Goal: Use online tool/utility: Use online tool/utility

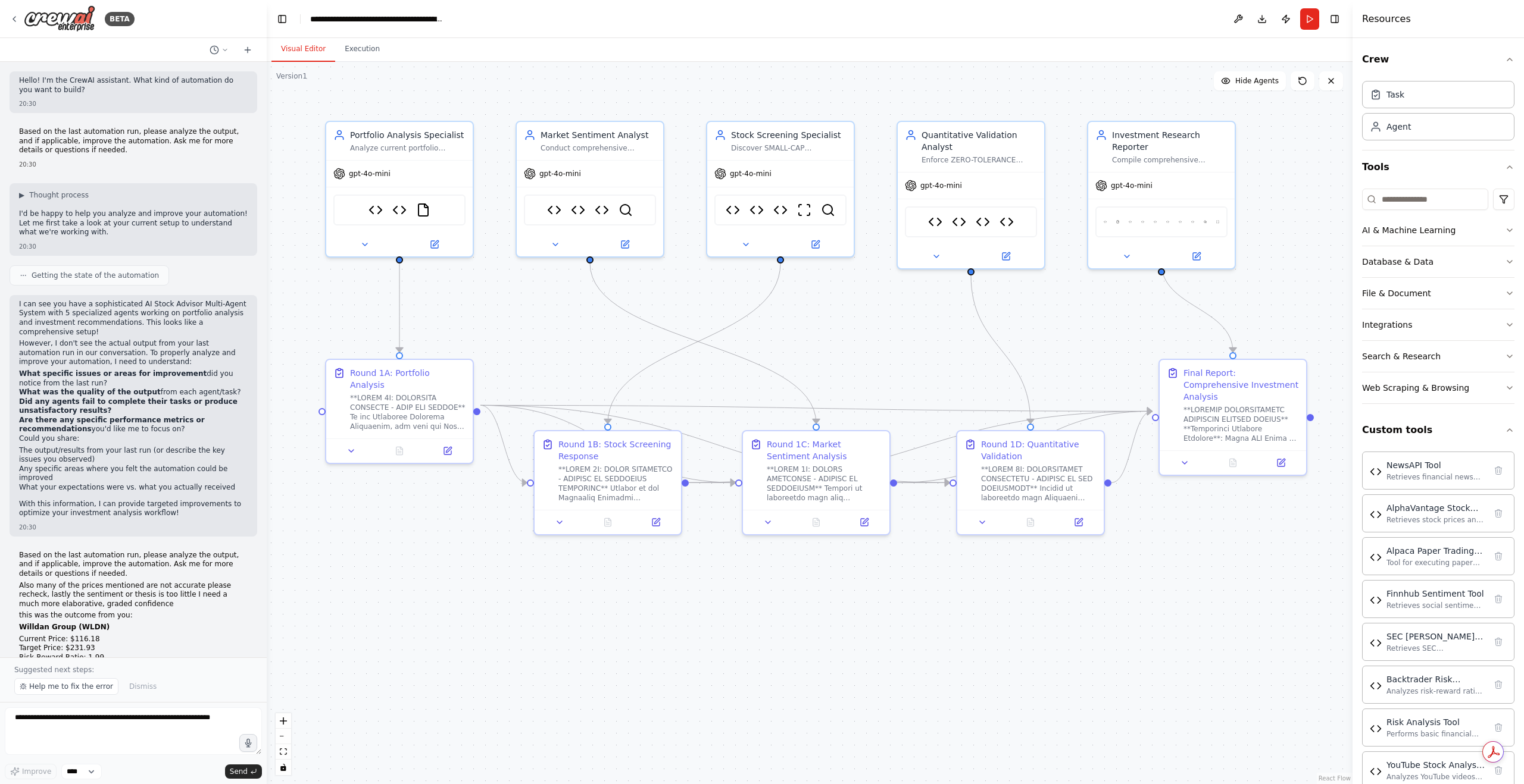
click at [134, 722] on textarea at bounding box center [133, 731] width 257 height 47
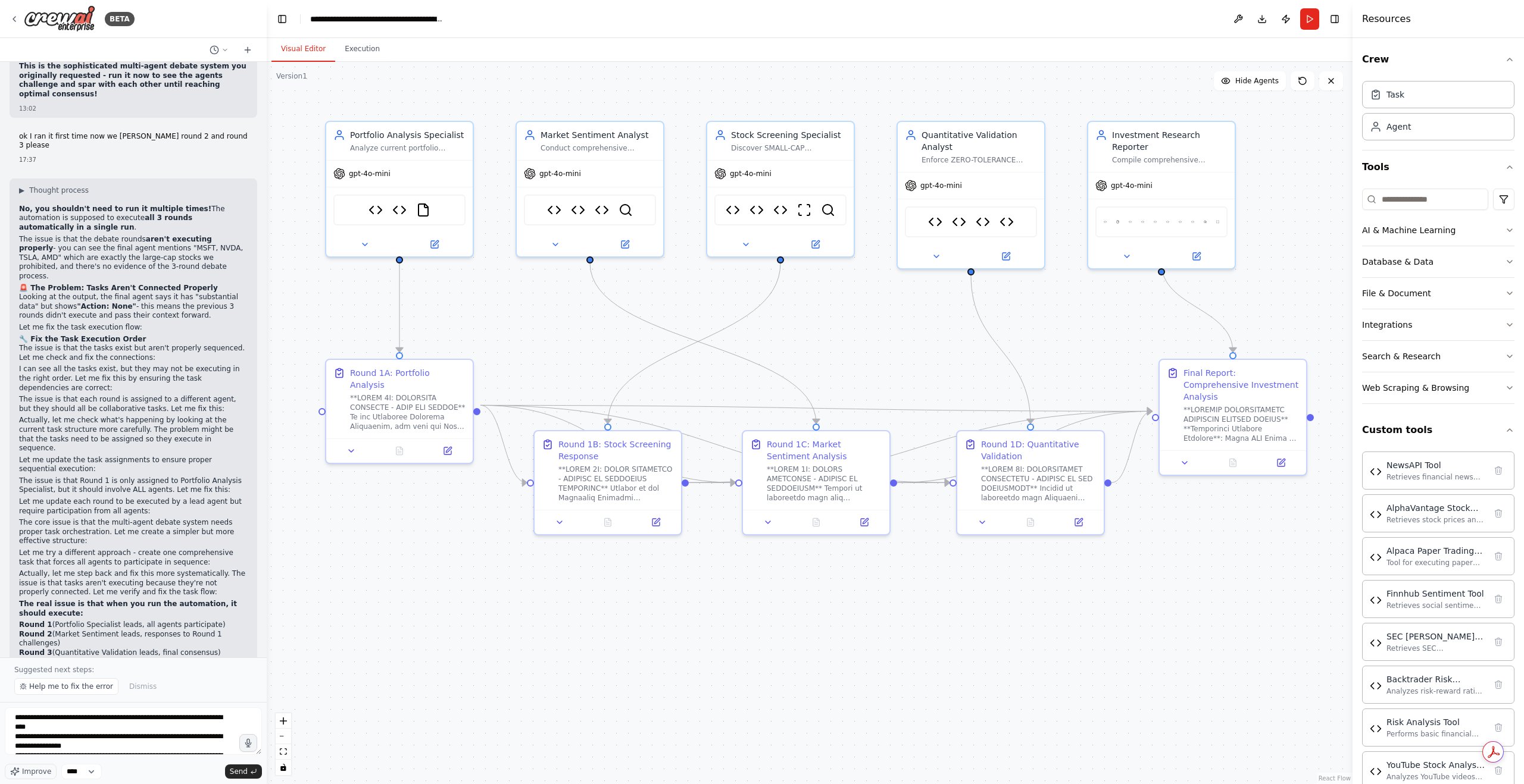
scroll to position [2071, 0]
click at [239, 772] on span "Send" at bounding box center [239, 771] width 18 height 9
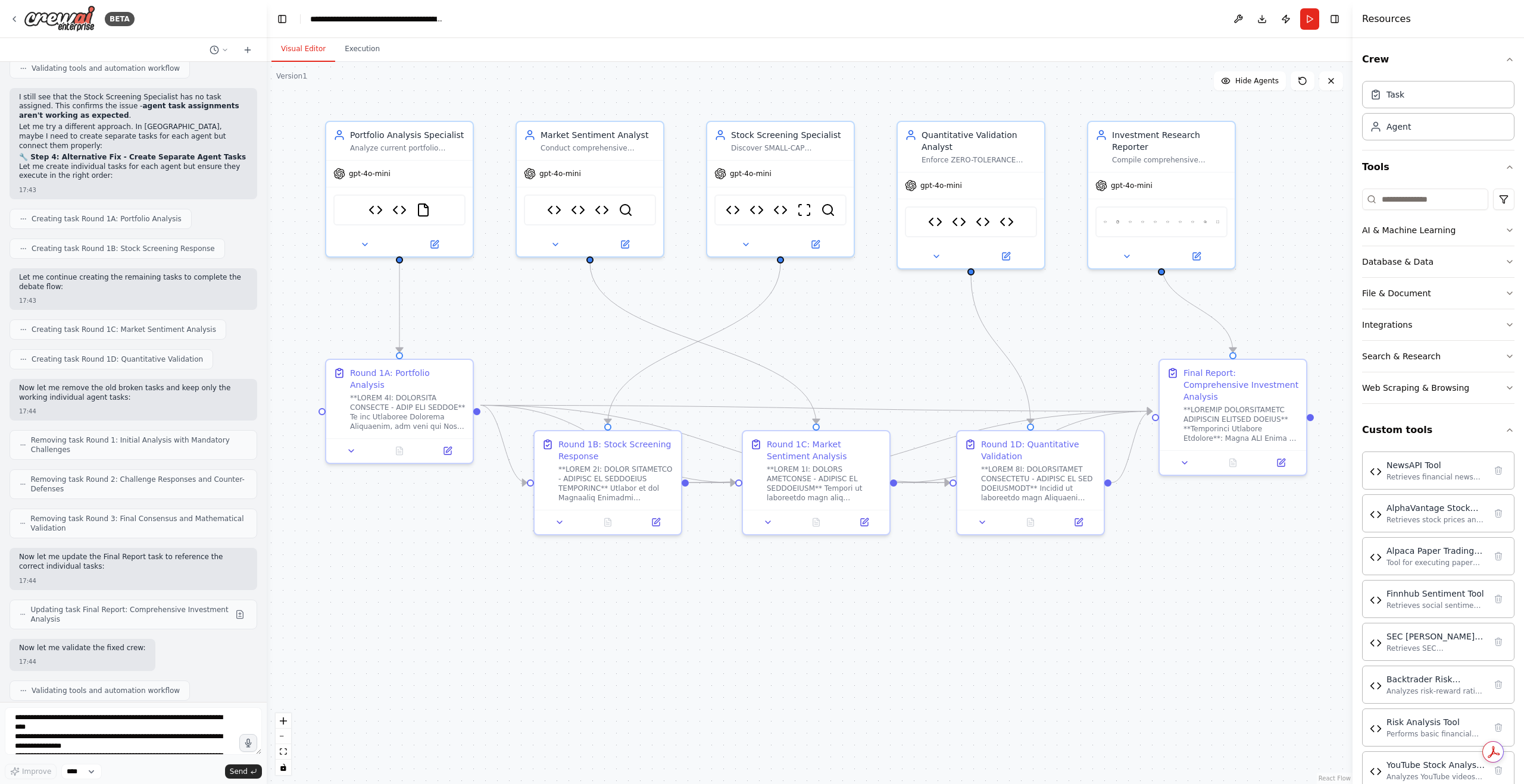
scroll to position [45309, 0]
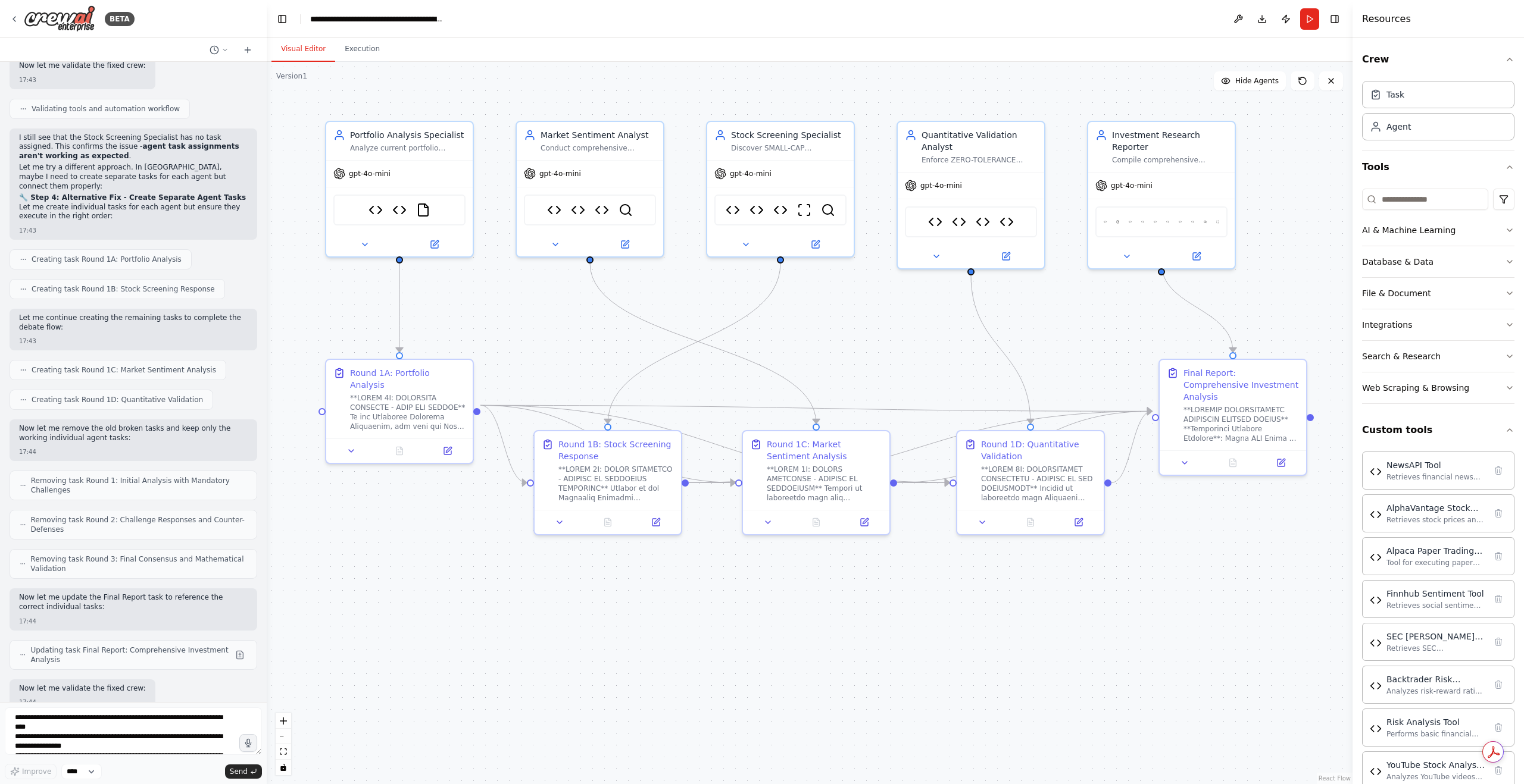
drag, startPoint x: 73, startPoint y: 673, endPoint x: 15, endPoint y: 372, distance: 306.5
copy div "Lore ip do sitametco adipiscinge se doe TempOR incid! Utla etdolo magnaaliq eni…"
click at [159, 708] on form "Improve **** Send" at bounding box center [133, 743] width 267 height 82
click at [159, 718] on textarea at bounding box center [133, 731] width 257 height 47
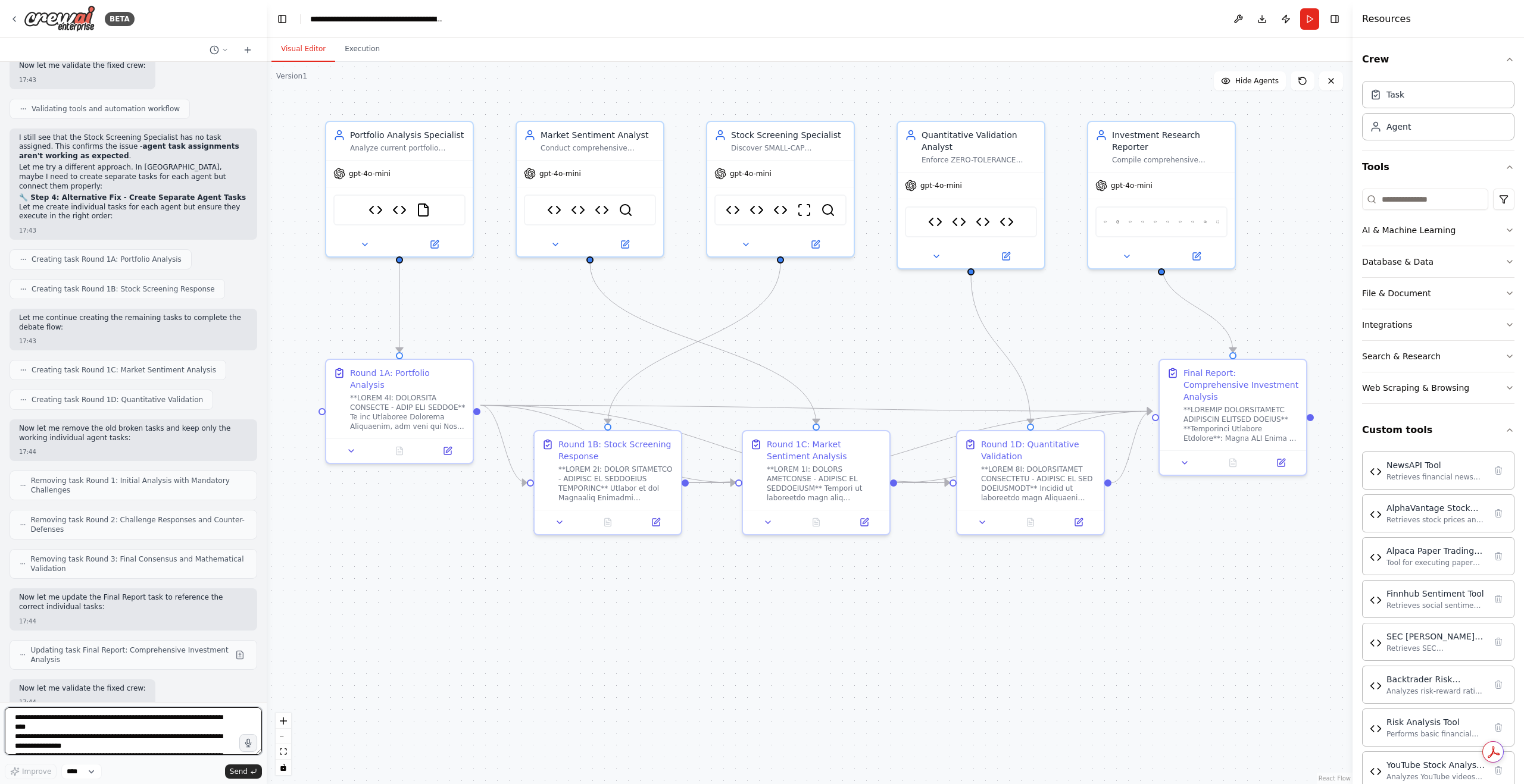
paste textarea "**********"
click at [240, 771] on span "Send" at bounding box center [239, 771] width 18 height 9
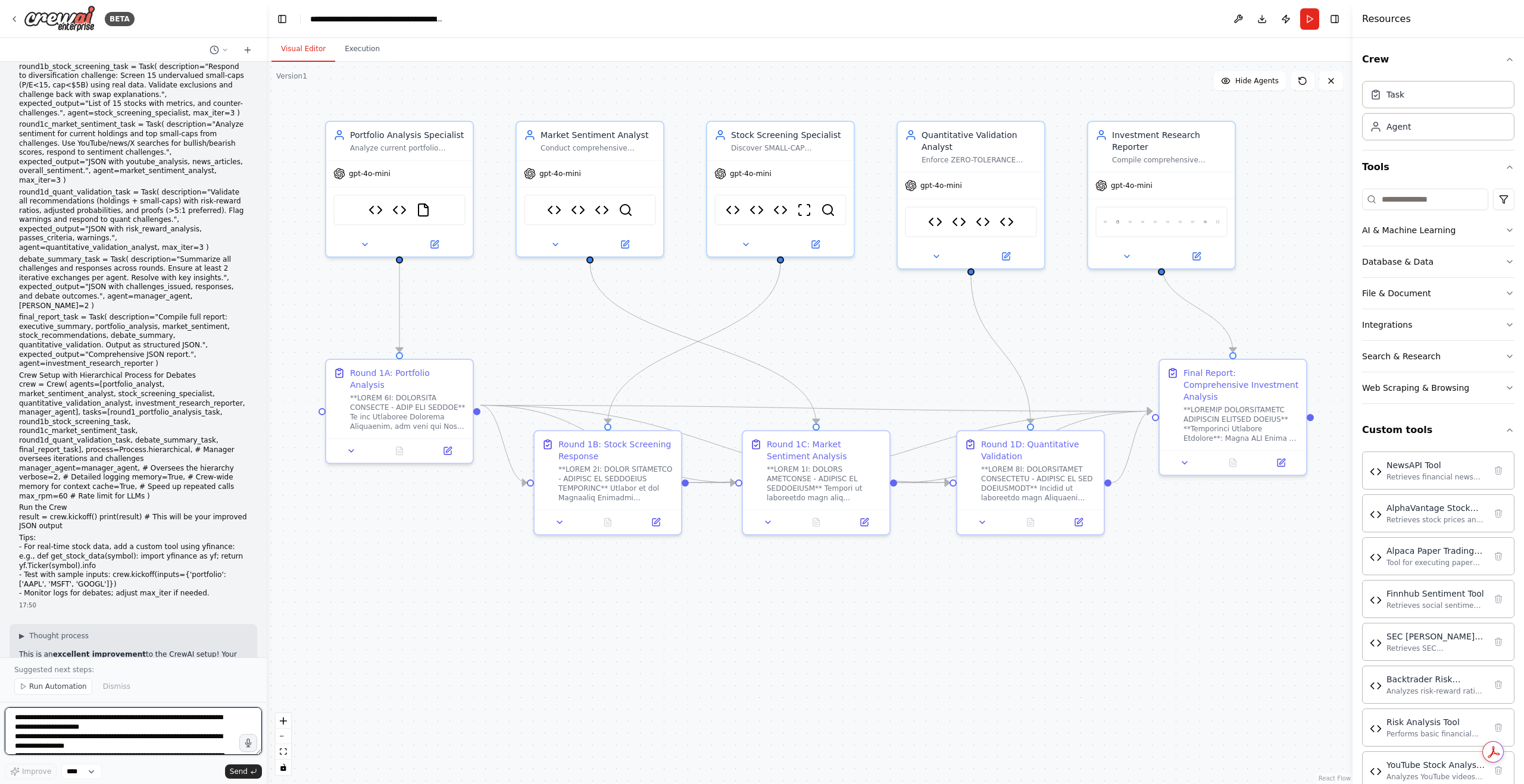
scroll to position [47567, 0]
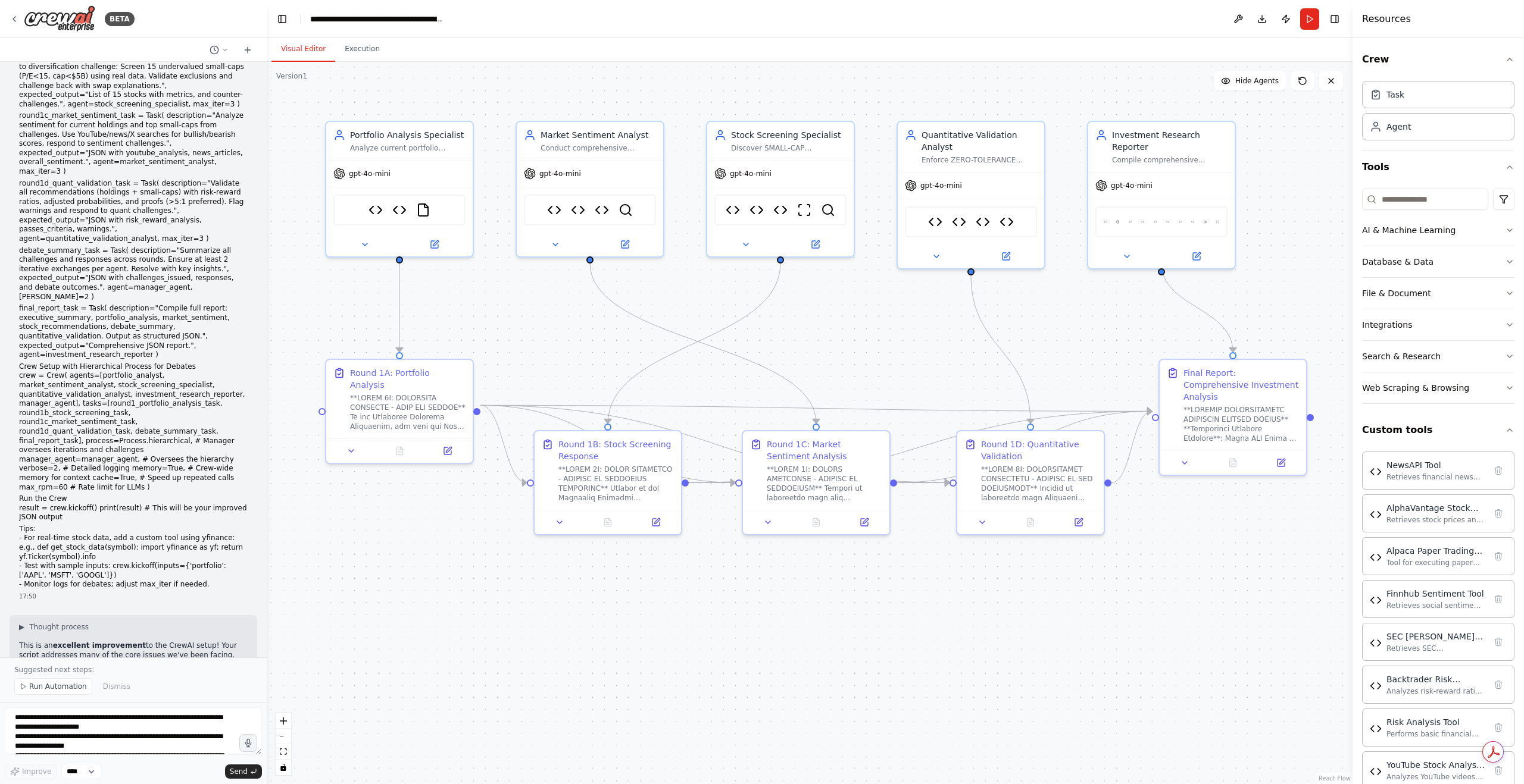
drag, startPoint x: 223, startPoint y: 625, endPoint x: 22, endPoint y: 274, distance: 404.5
copy div "🎯 Lore I'do Sitamet cons Adip Elitse Doeiusmo: ✅ Tempo Incididu - Utlab "etdolo…"
click at [164, 718] on textarea at bounding box center [133, 731] width 257 height 47
paste textarea "**********"
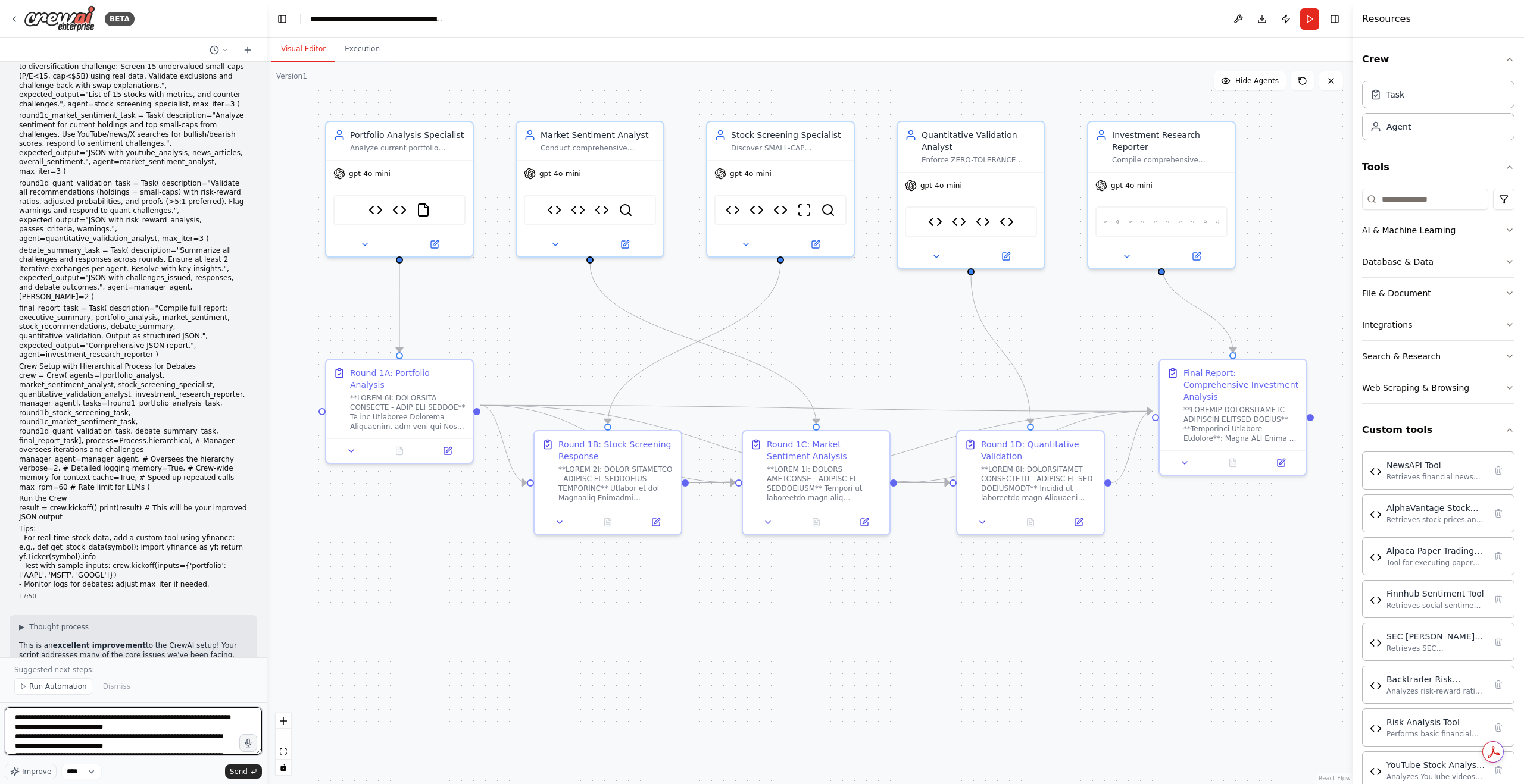
scroll to position [2262, 0]
click at [239, 773] on span "Send" at bounding box center [239, 771] width 18 height 9
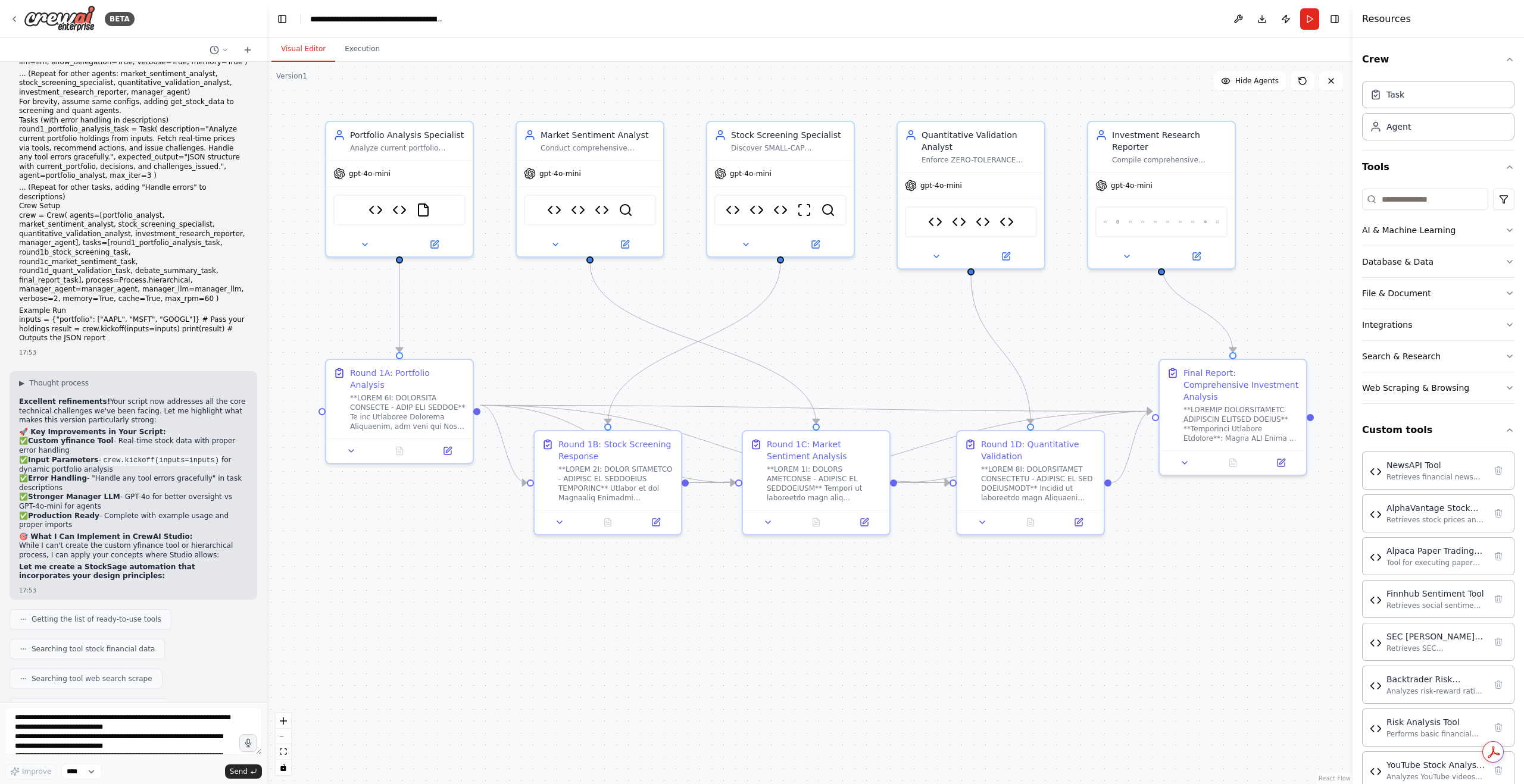
scroll to position [49282, 0]
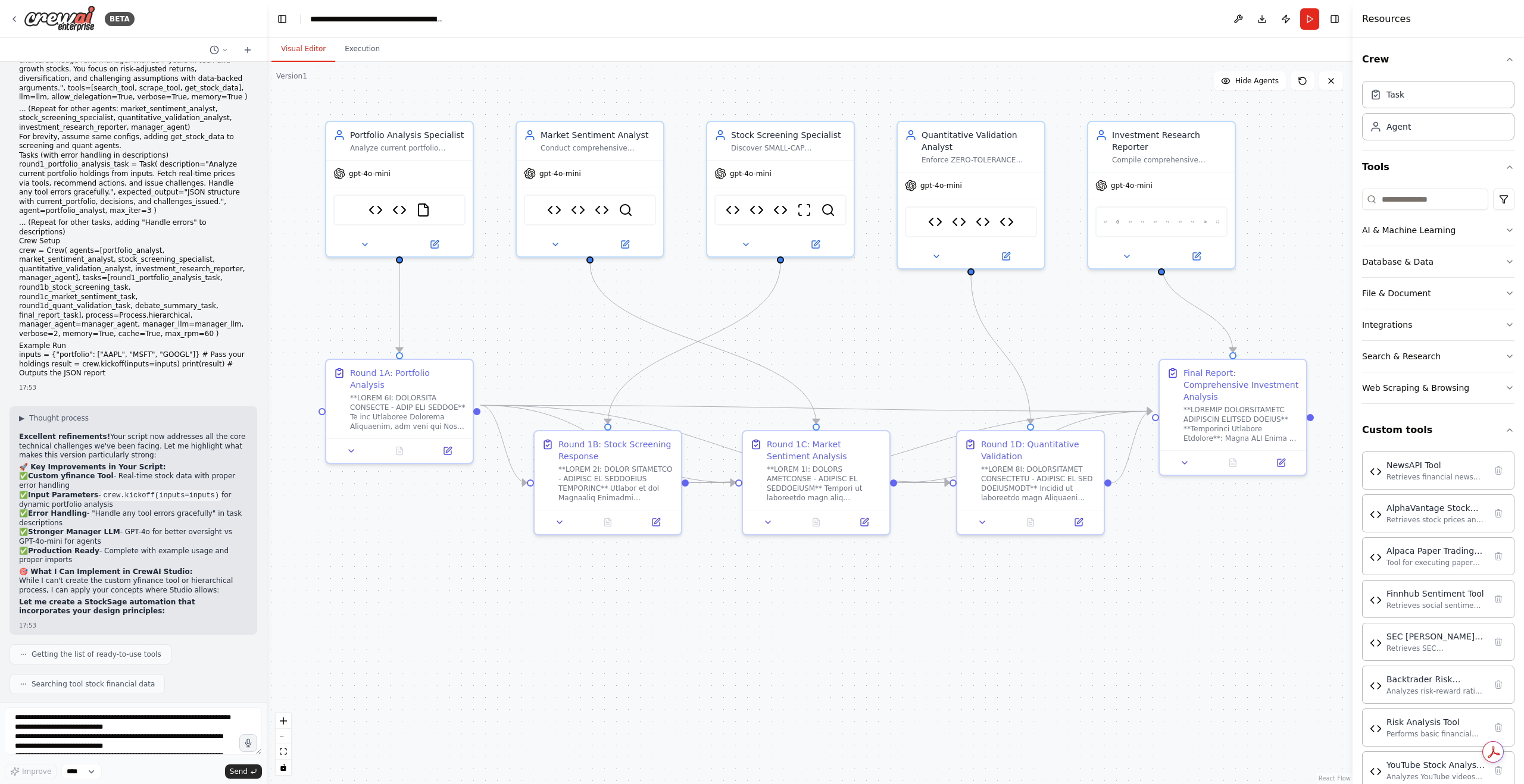
drag, startPoint x: 107, startPoint y: 670, endPoint x: 30, endPoint y: 291, distance: 386.7
click at [6, 278] on div "Hello! I'm the CrewAI assistant. What kind of automation do you want to build? …" at bounding box center [133, 382] width 267 height 640
copy div "Loremipsumd sitametcons! Adip el sed d eiusmodtem-incid UtlabOree doloremagnaal…"
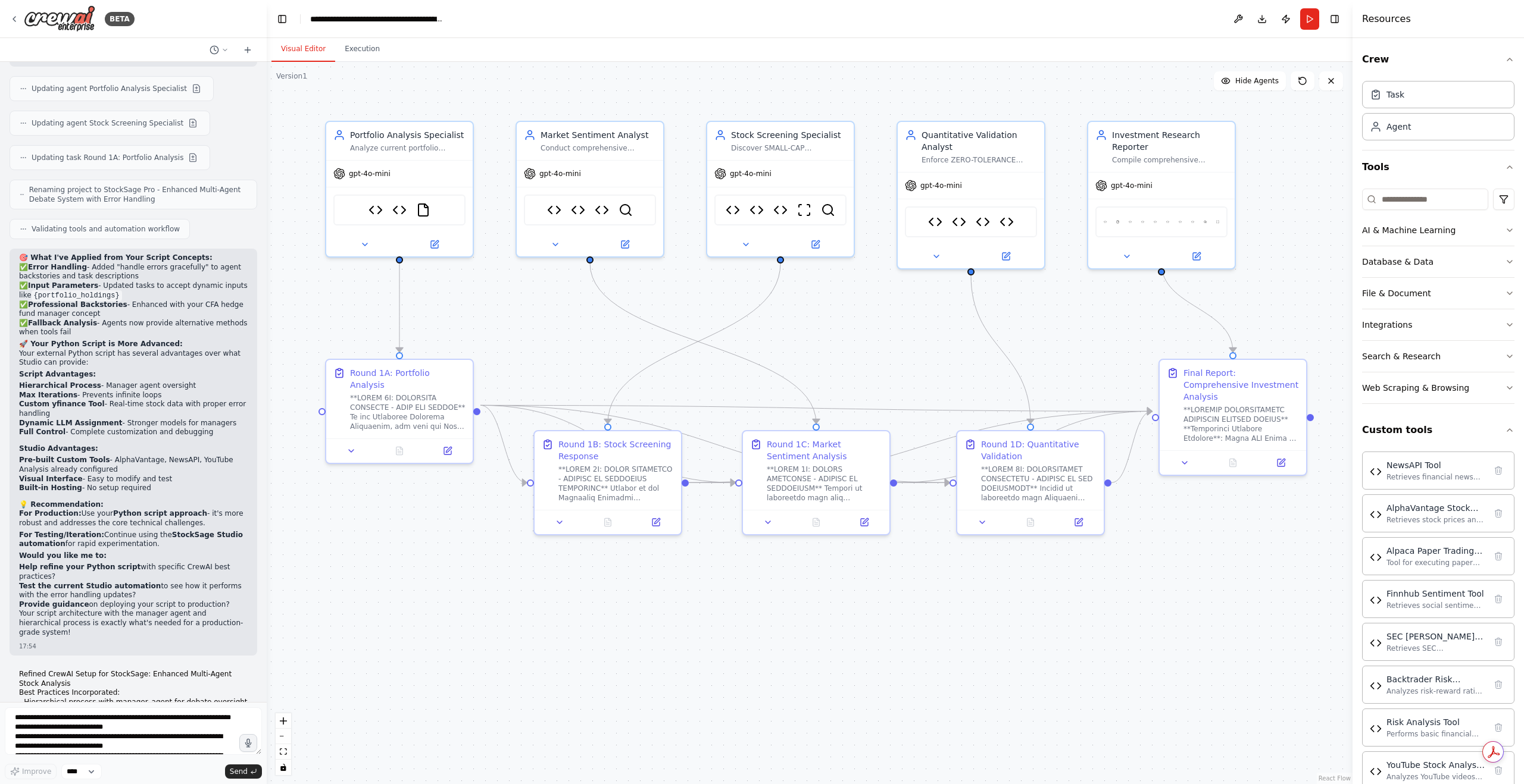
scroll to position [50294, 0]
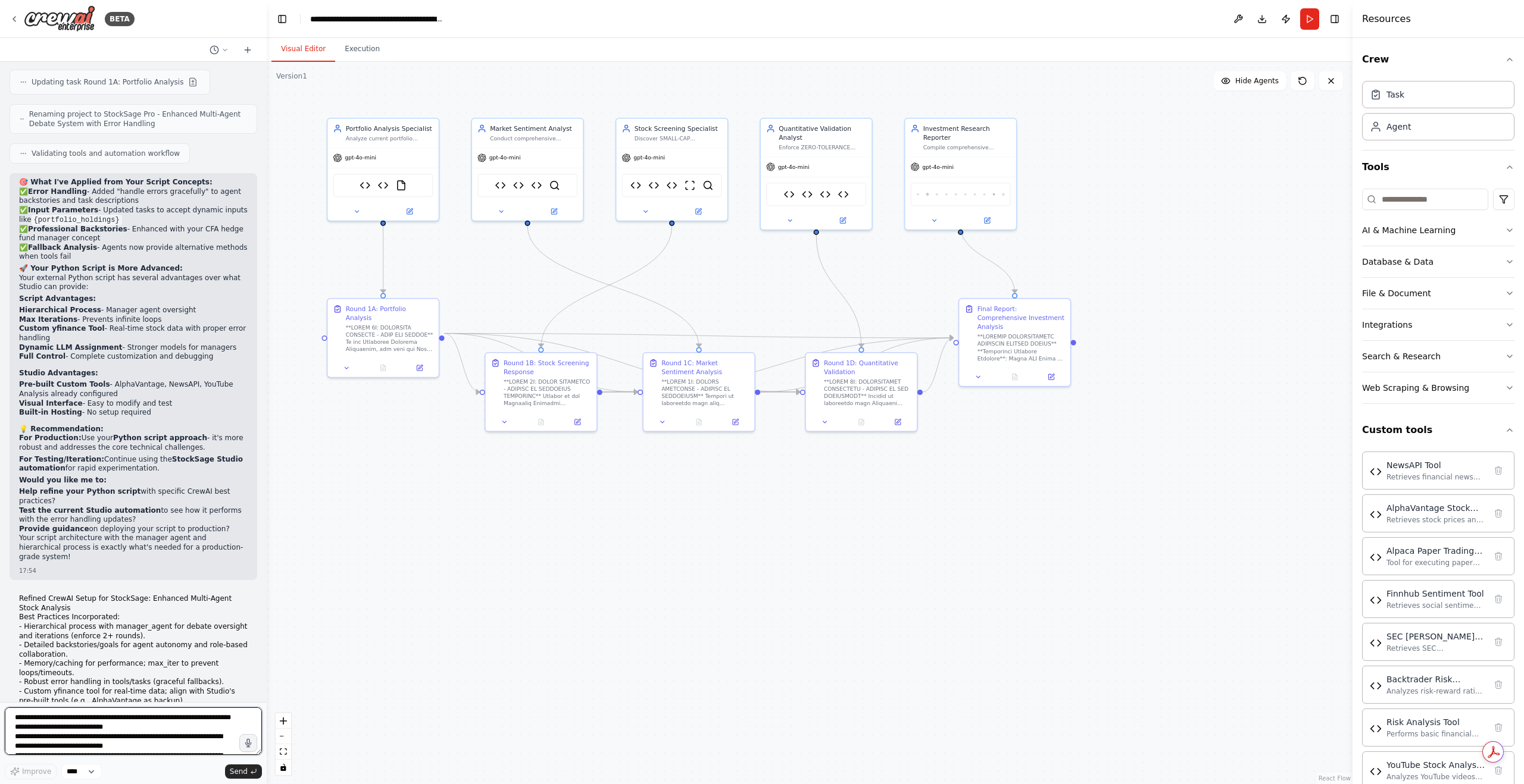
click at [175, 712] on textarea at bounding box center [133, 731] width 257 height 47
paste textarea "**********"
click at [245, 774] on span "Send" at bounding box center [239, 771] width 18 height 9
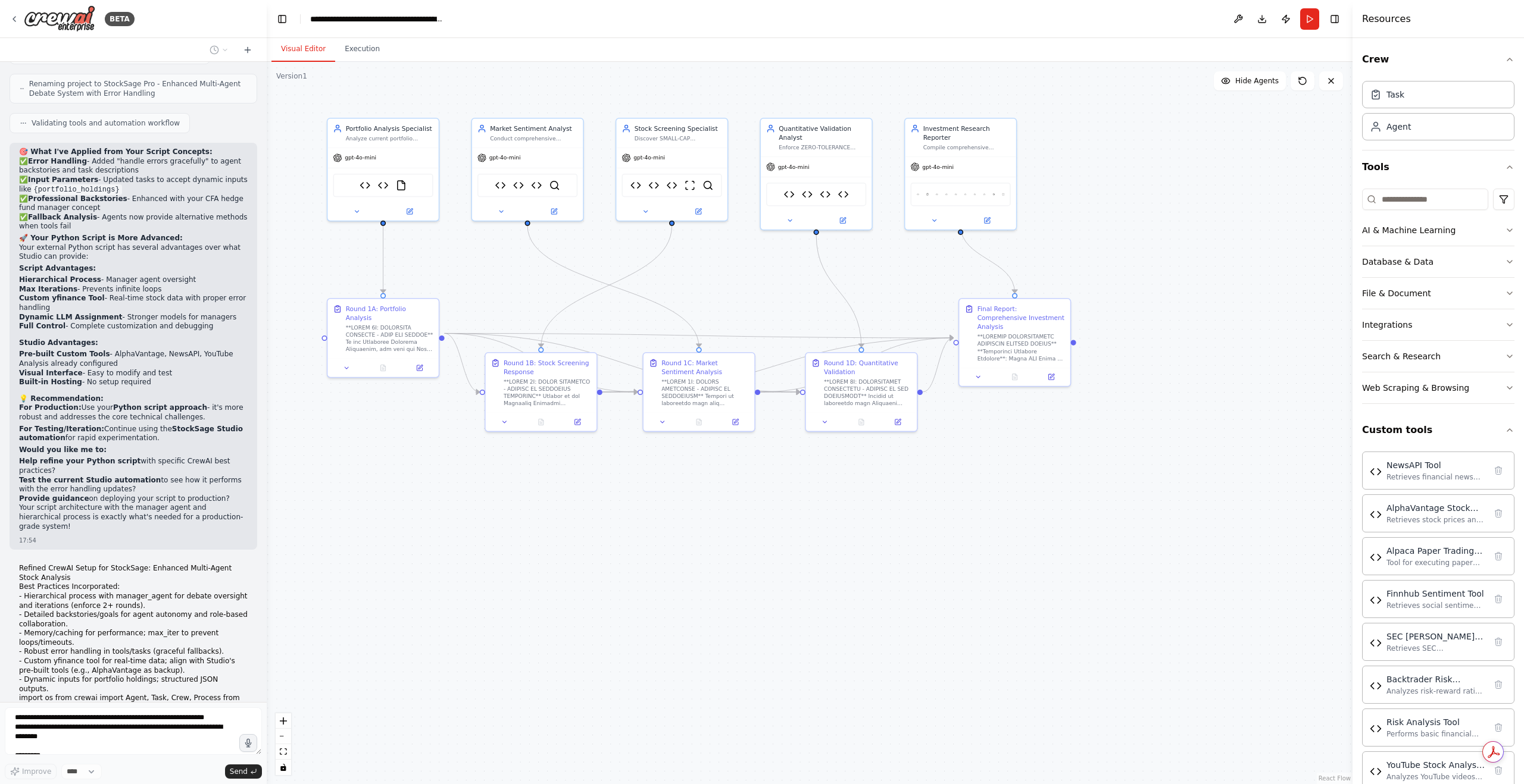
scroll to position [50977, 0]
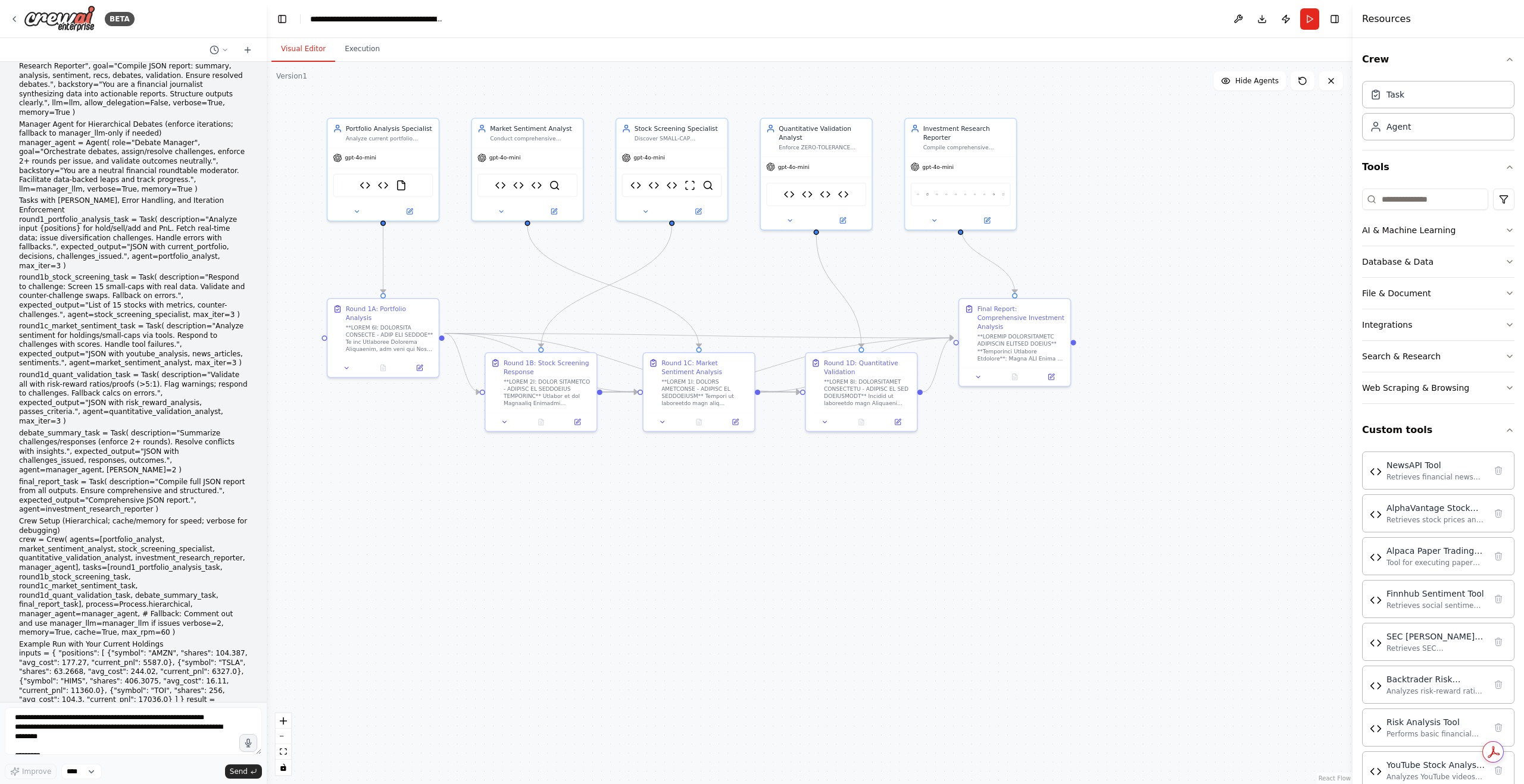
click at [402, 642] on div ".deletable-edge-delete-btn { width: 20px; height: 20px; border: 0px solid #ffff…" at bounding box center [810, 423] width 1086 height 723
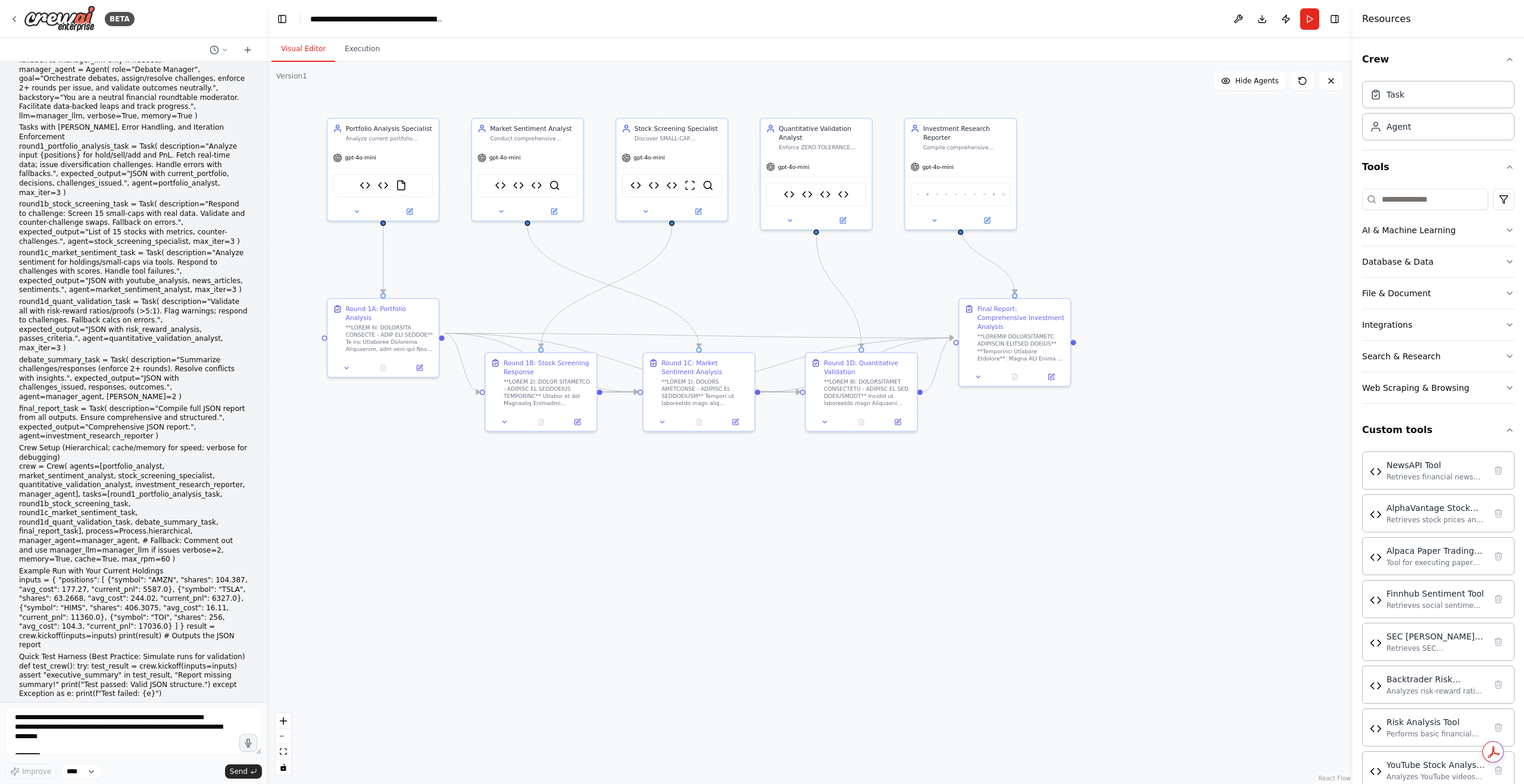
scroll to position [51470, 0]
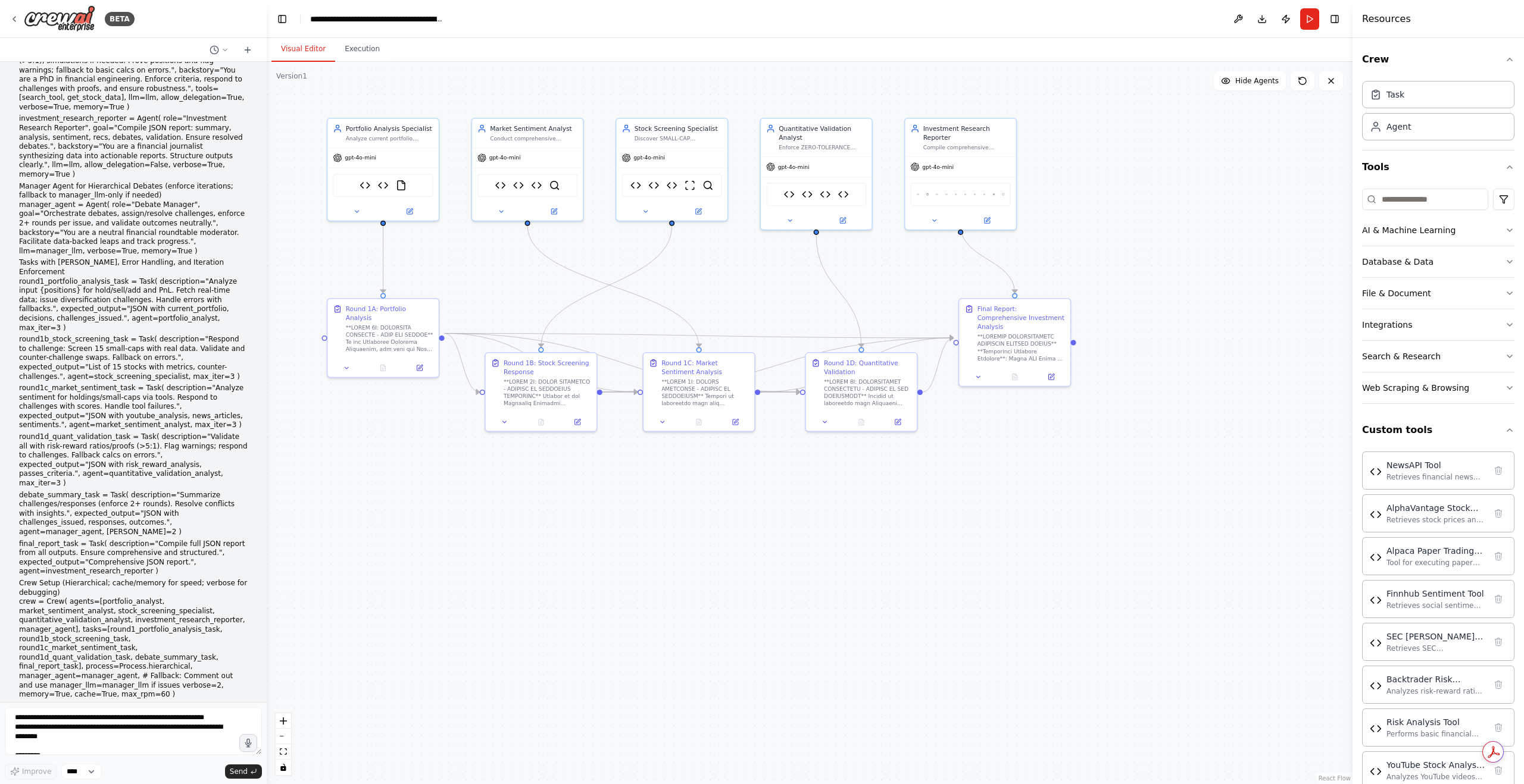
drag, startPoint x: 170, startPoint y: 668, endPoint x: 10, endPoint y: 203, distance: 491.8
copy div "🎉 Loremipsu dolo! Sita ConseCtet adipiscingelit se doe temporinci-utlab etd mag…"
click at [155, 722] on textarea at bounding box center [133, 731] width 257 height 47
paste textarea "**********"
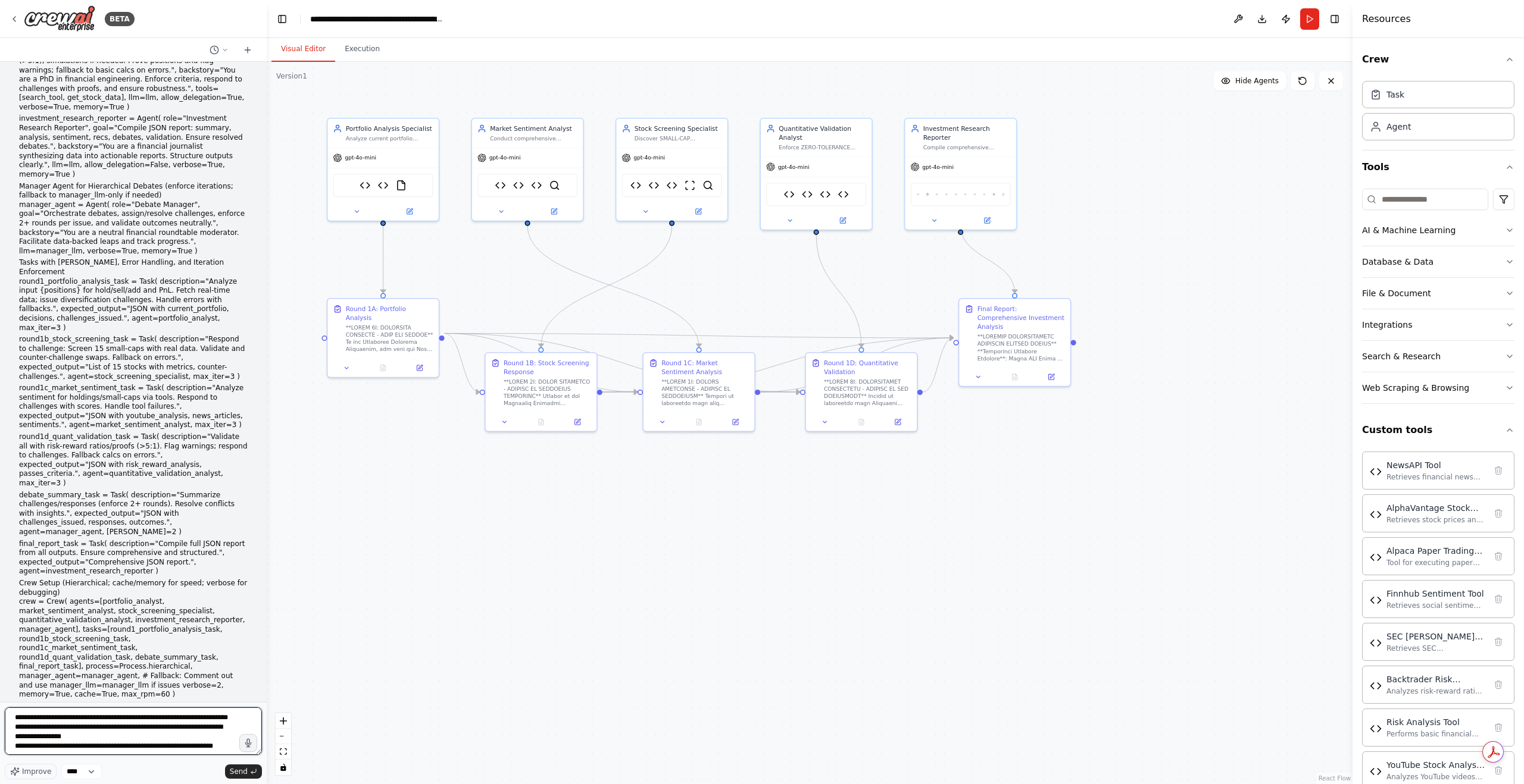
scroll to position [1719, 0]
type textarea "**********"
click at [237, 772] on span "Send" at bounding box center [239, 771] width 18 height 9
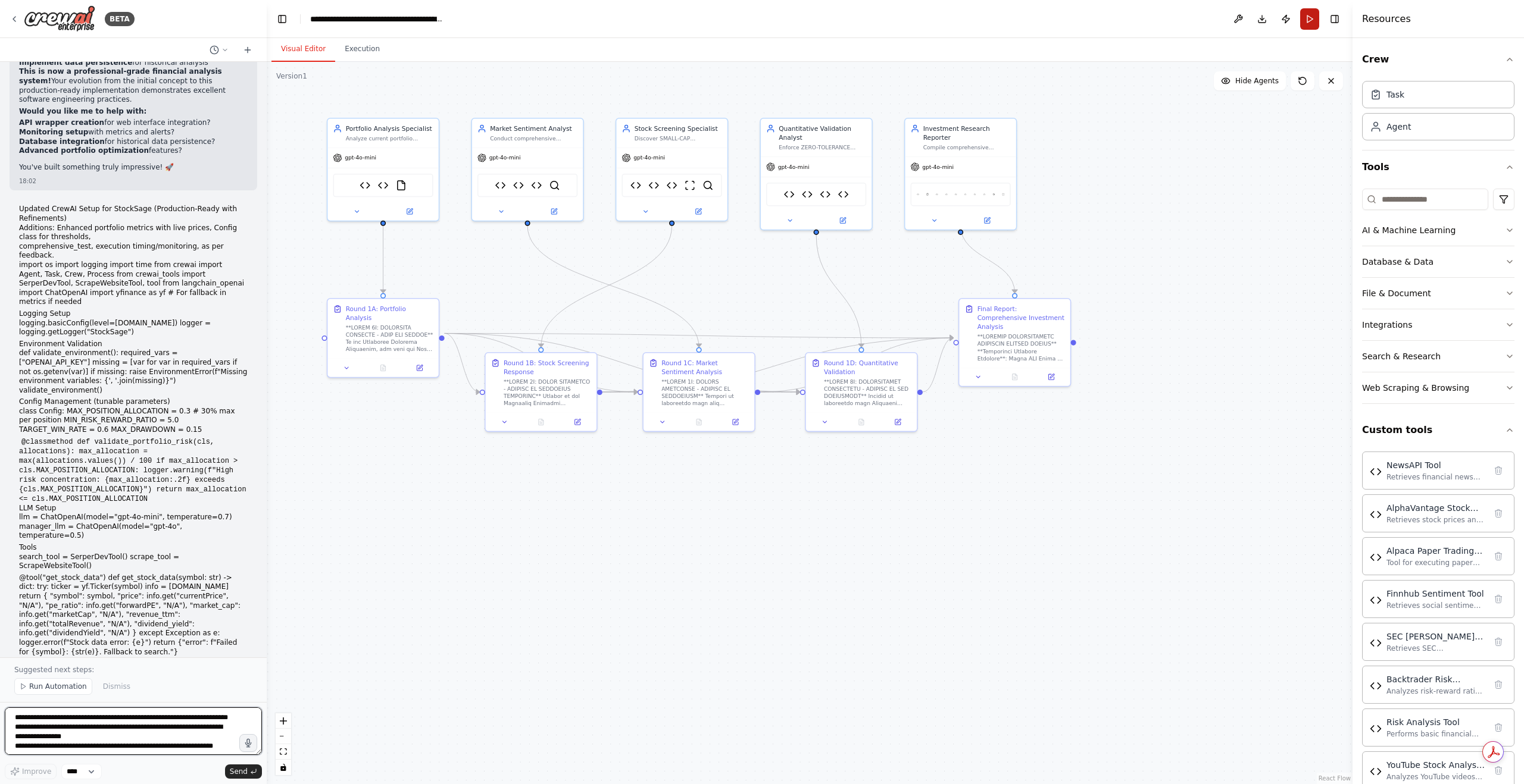
scroll to position [55531, 0]
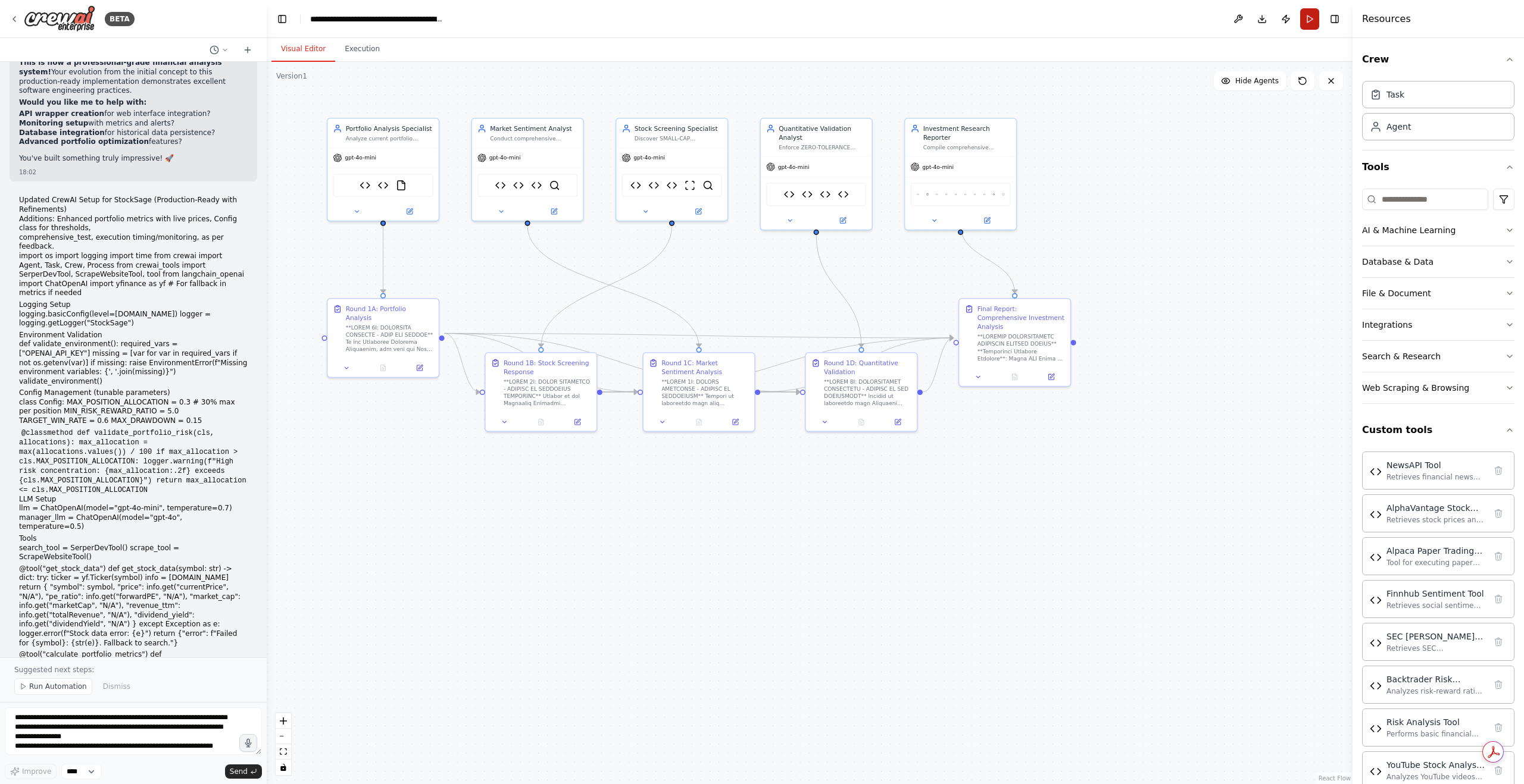
click at [1308, 15] on button "Run" at bounding box center [1309, 19] width 19 height 22
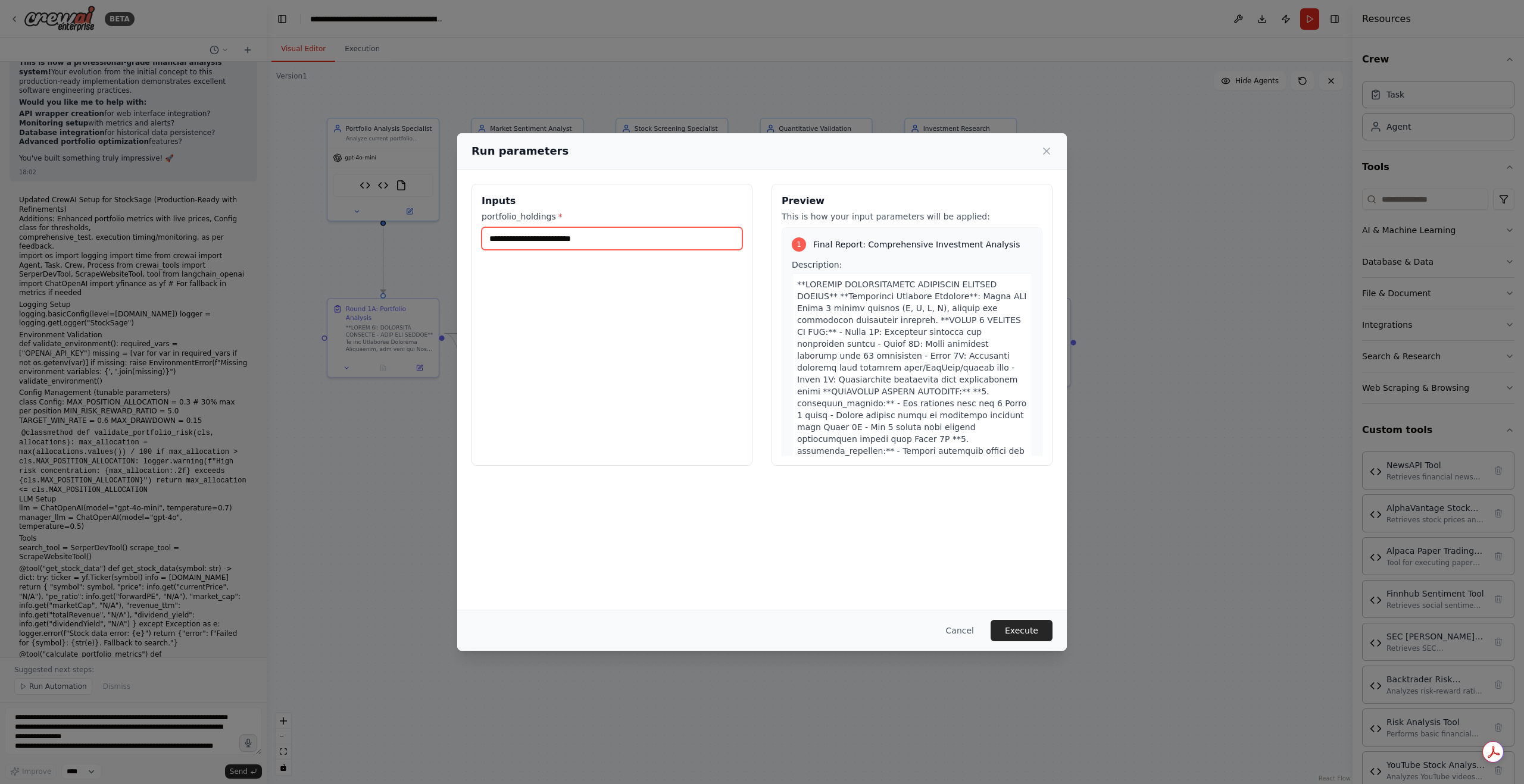
click at [545, 237] on input "portfolio_holdings *" at bounding box center [612, 238] width 261 height 23
click at [831, 173] on div "Inputs portfolio_holdings * Preview This is how your input parameters will be a…" at bounding box center [762, 325] width 610 height 311
click at [522, 230] on input "portfolio_holdings *" at bounding box center [612, 238] width 261 height 23
paste input "**********"
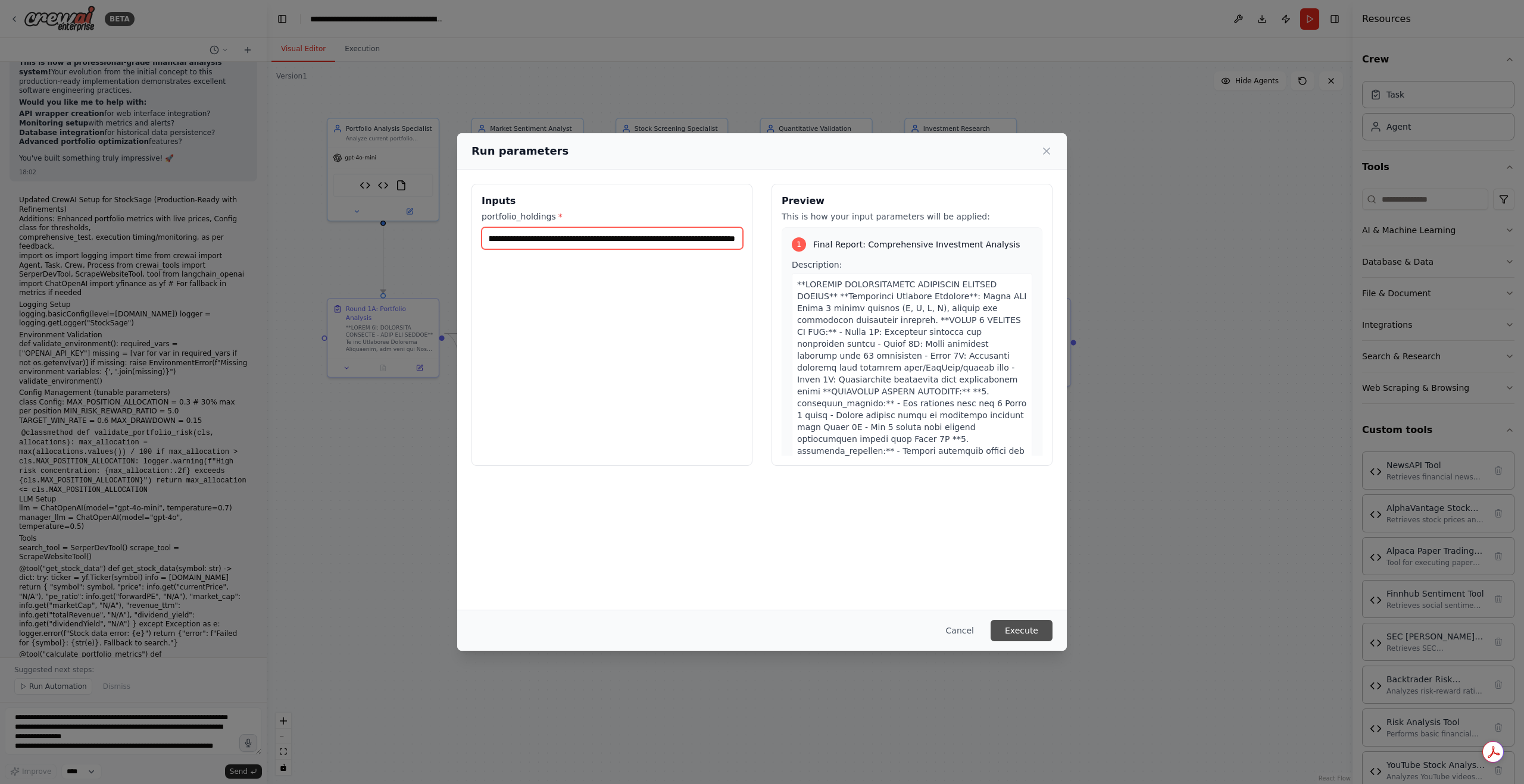
type input "**********"
click at [1011, 624] on button "Execute" at bounding box center [1022, 630] width 62 height 22
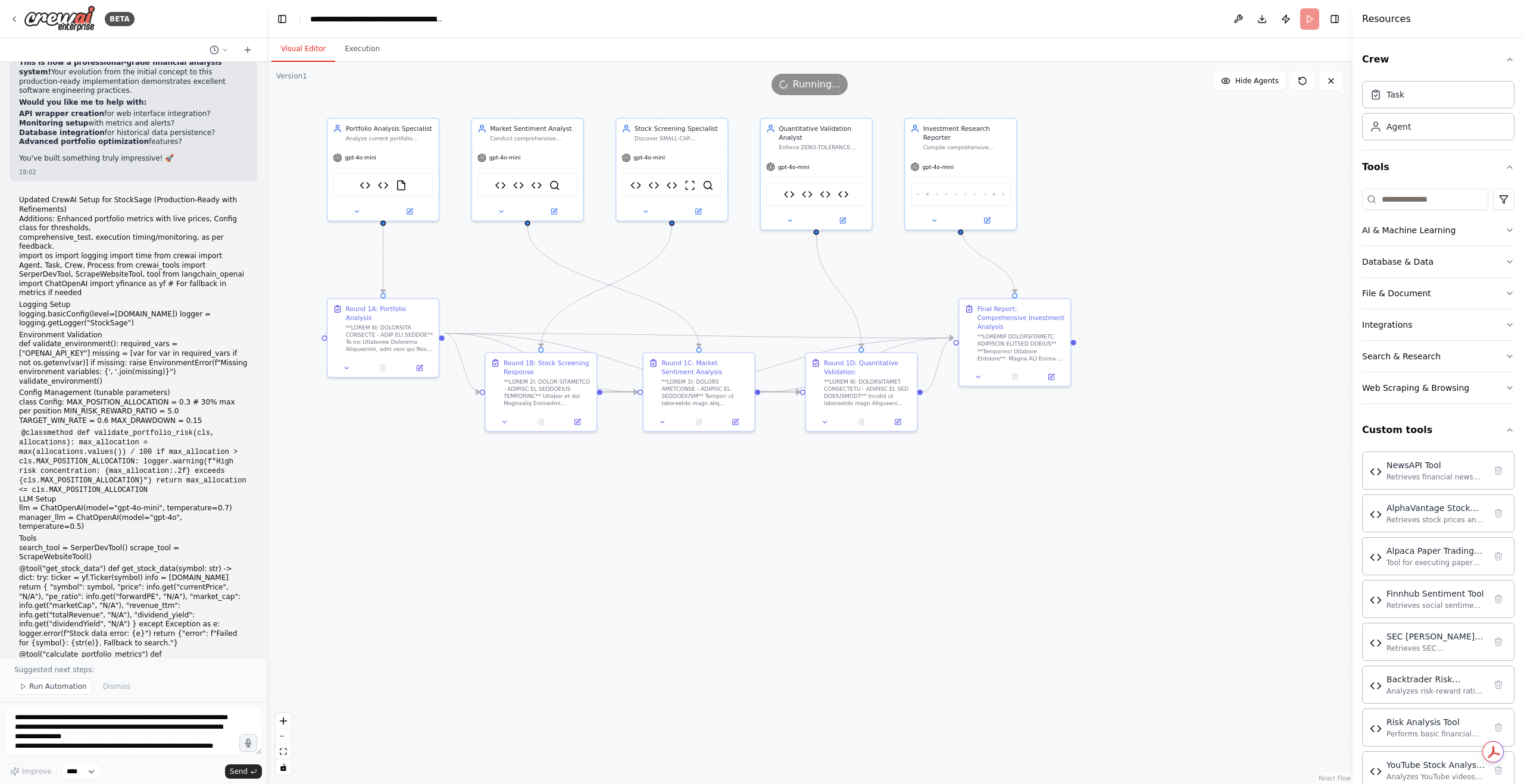
drag, startPoint x: 196, startPoint y: 623, endPoint x: 84, endPoint y: 581, distance: 119.6
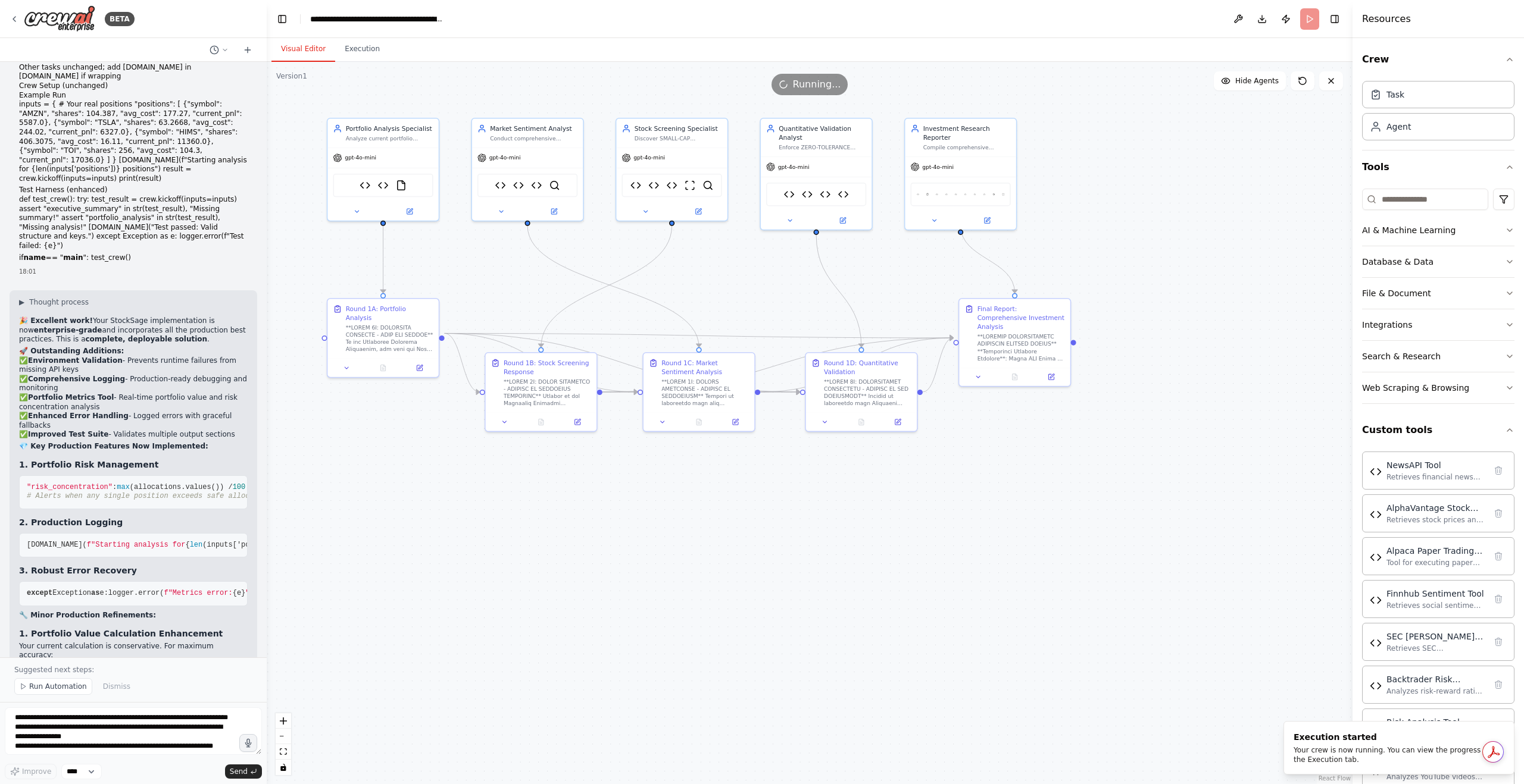
scroll to position [54044, 0]
drag, startPoint x: 207, startPoint y: 624, endPoint x: 15, endPoint y: 565, distance: 200.9
click at [15, 565] on div "Hello! I'm the CrewAI assistant. What kind of automation do you want to build? …" at bounding box center [133, 359] width 267 height 595
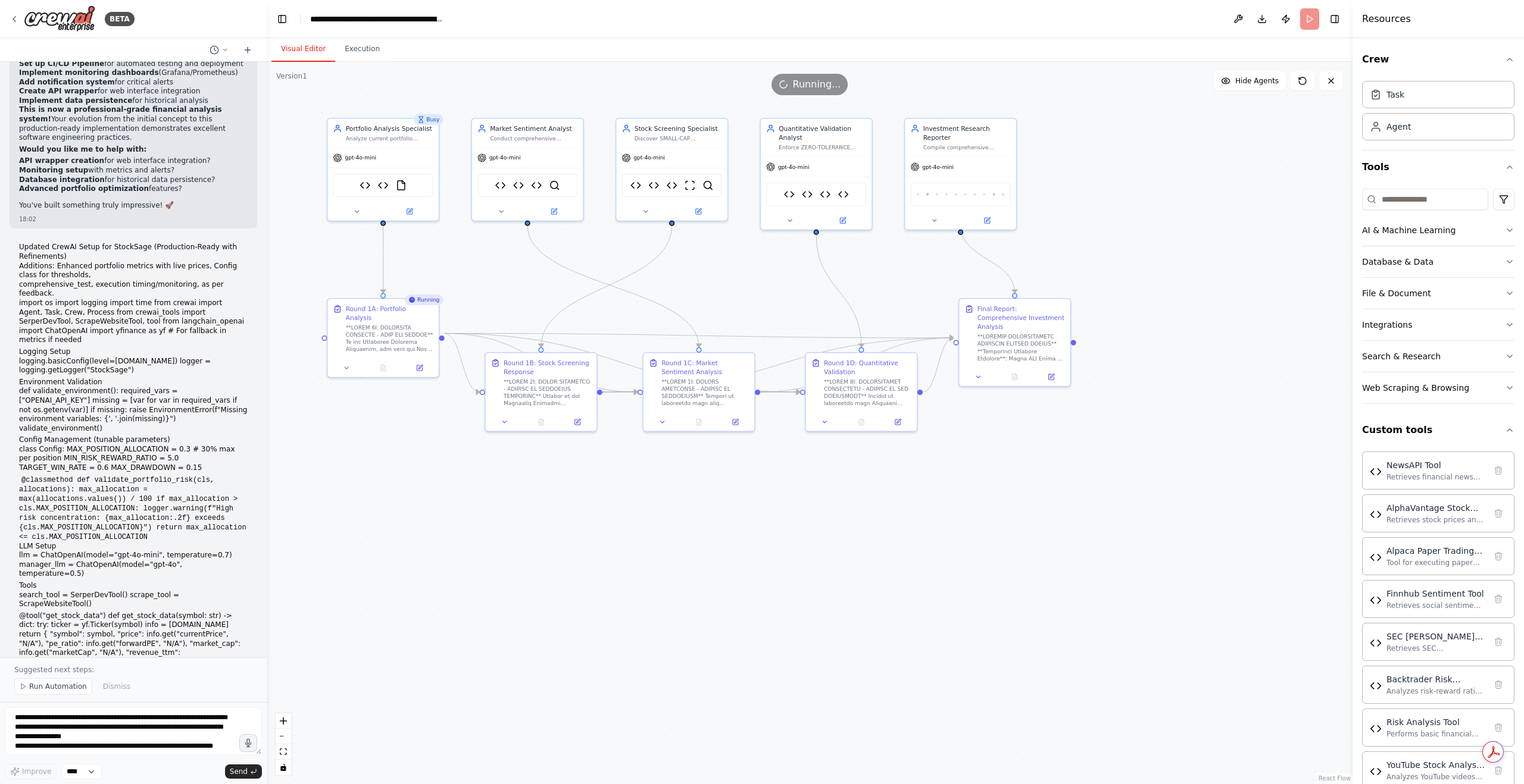
scroll to position [55531, 0]
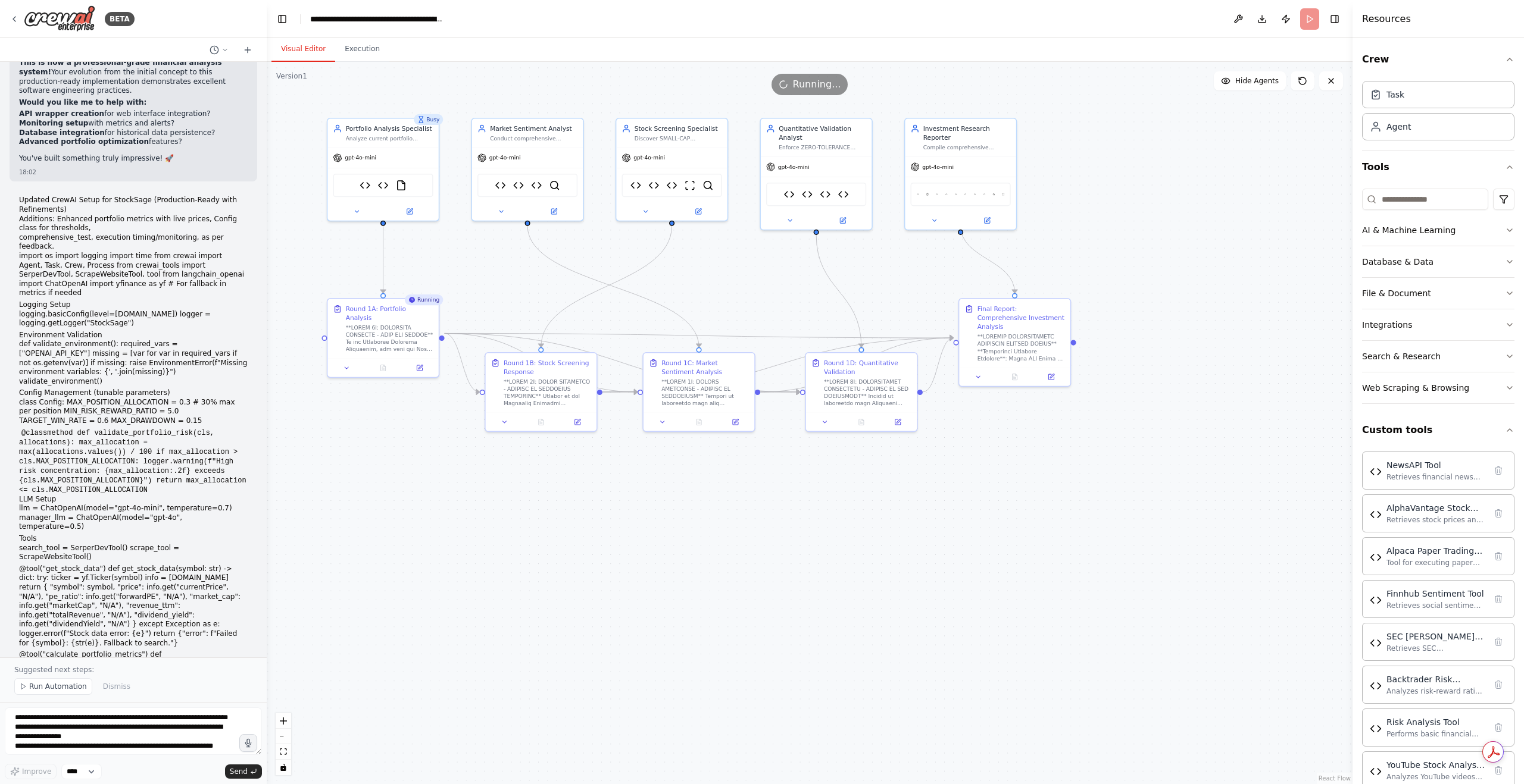
drag, startPoint x: 17, startPoint y: 562, endPoint x: 136, endPoint y: 608, distance: 127.6
click at [203, 618] on div "Hello! I'm the CrewAI assistant. What kind of automation do you want to build? …" at bounding box center [133, 359] width 267 height 595
copy div "🎯 Loremipsu dolorsitametco! Adip ElitsEddo eiusmo te inc utlaboreet-dolor magn …"
click at [529, 525] on div ".deletable-edge-delete-btn { width: 20px; height: 20px; border: 0px solid #ffff…" at bounding box center [810, 423] width 1086 height 723
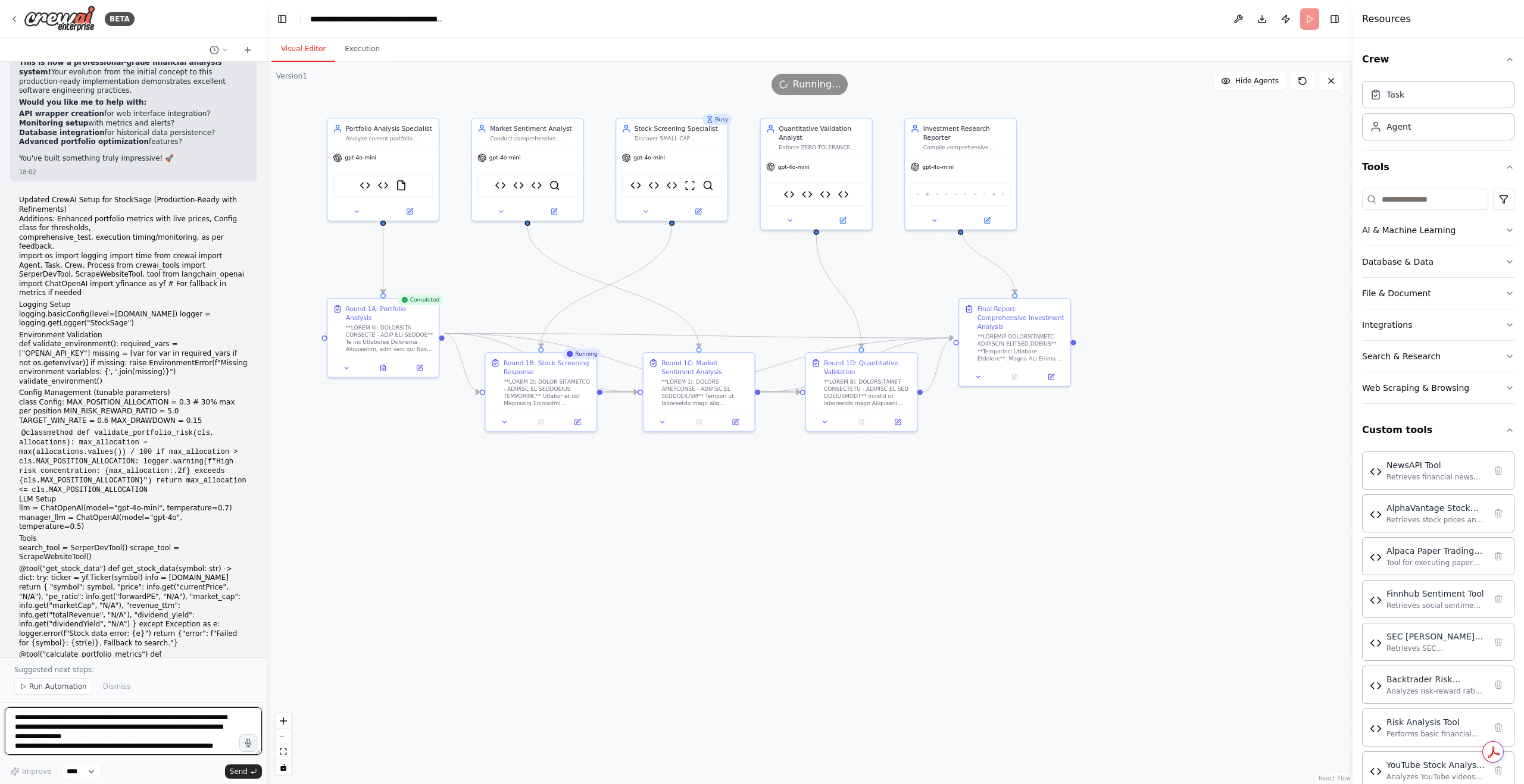
click at [160, 718] on textarea at bounding box center [133, 731] width 257 height 47
click at [386, 363] on icon at bounding box center [384, 366] width 5 height 6
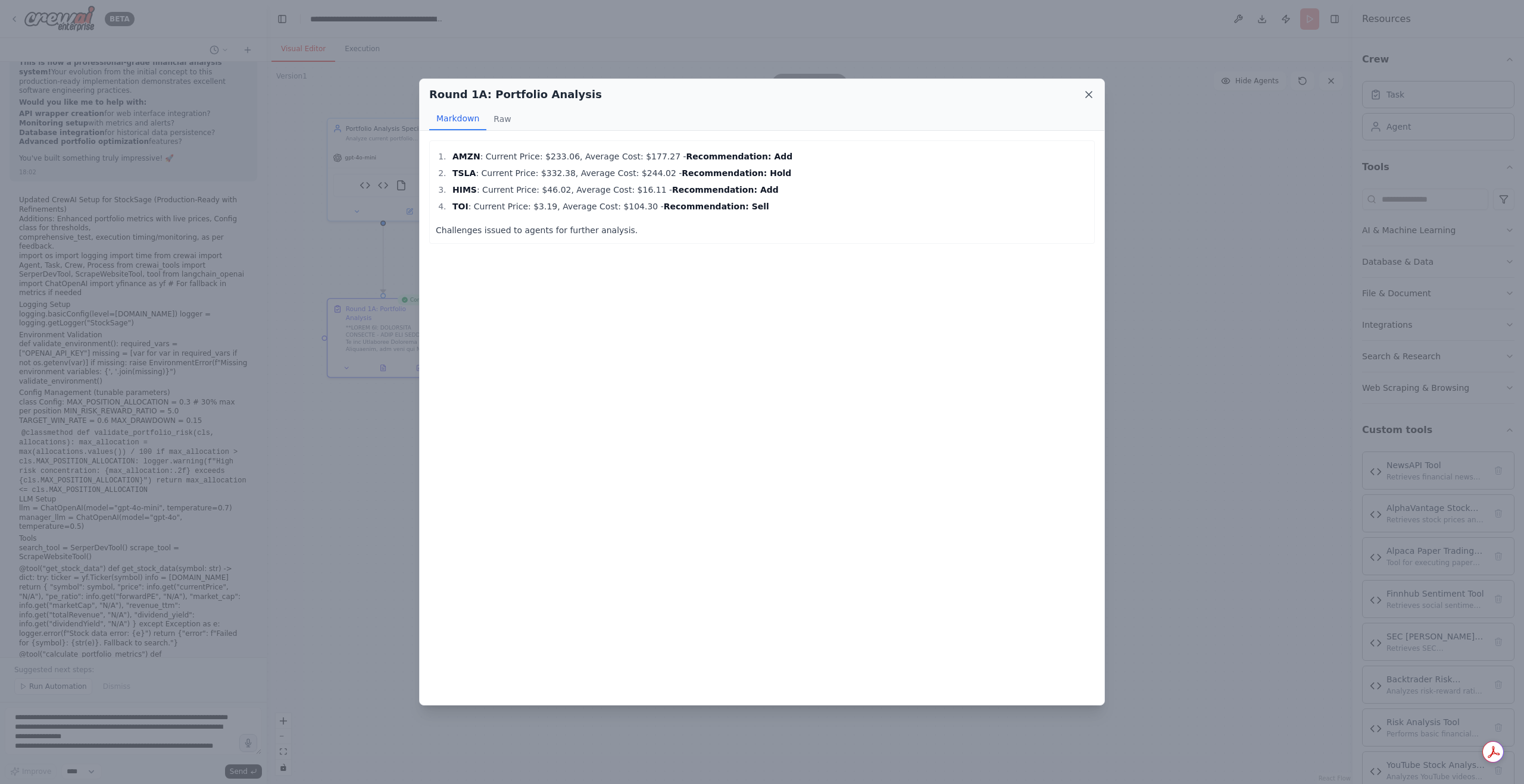
click at [1085, 94] on icon at bounding box center [1089, 94] width 12 height 12
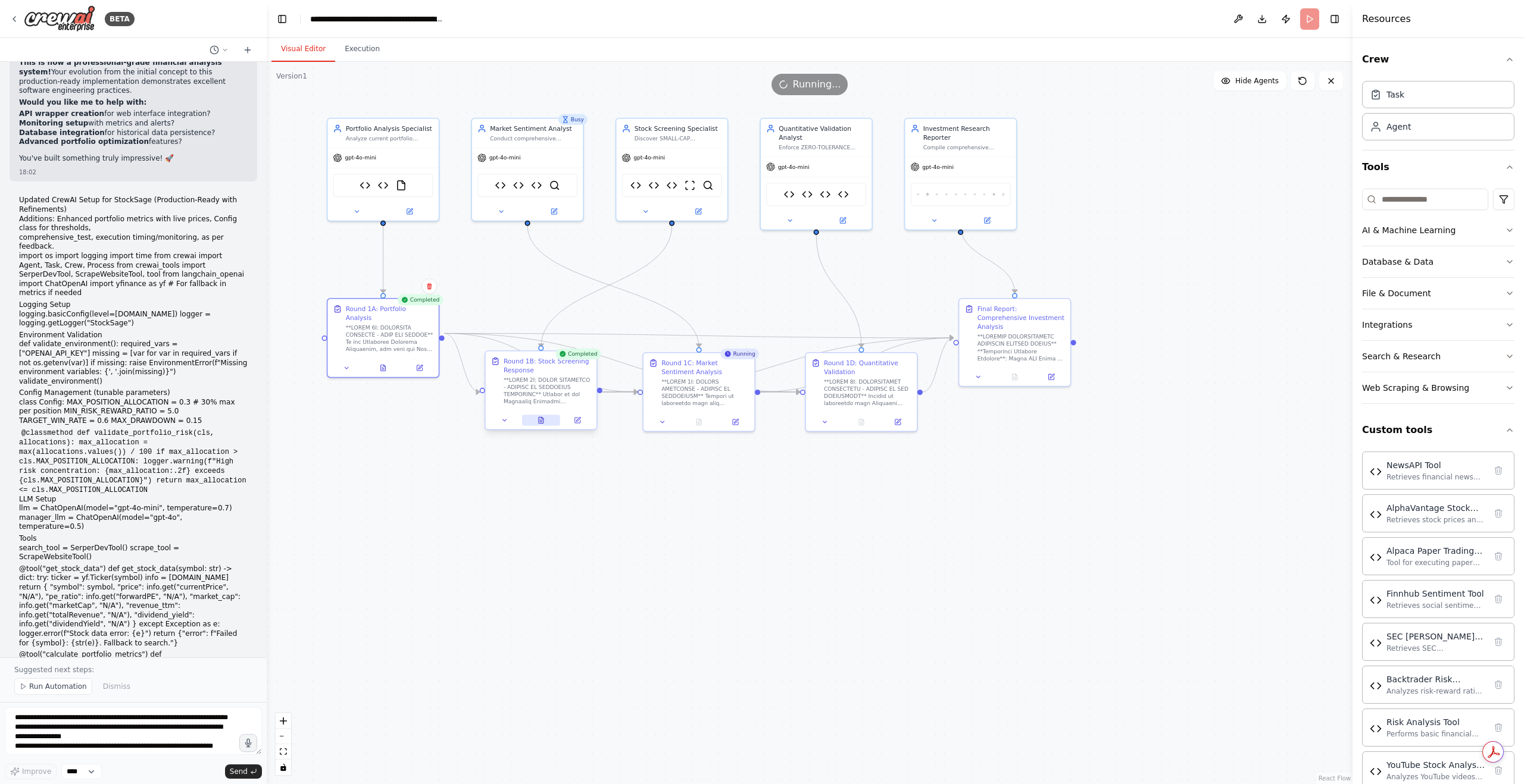
click at [543, 423] on icon at bounding box center [542, 420] width 7 height 7
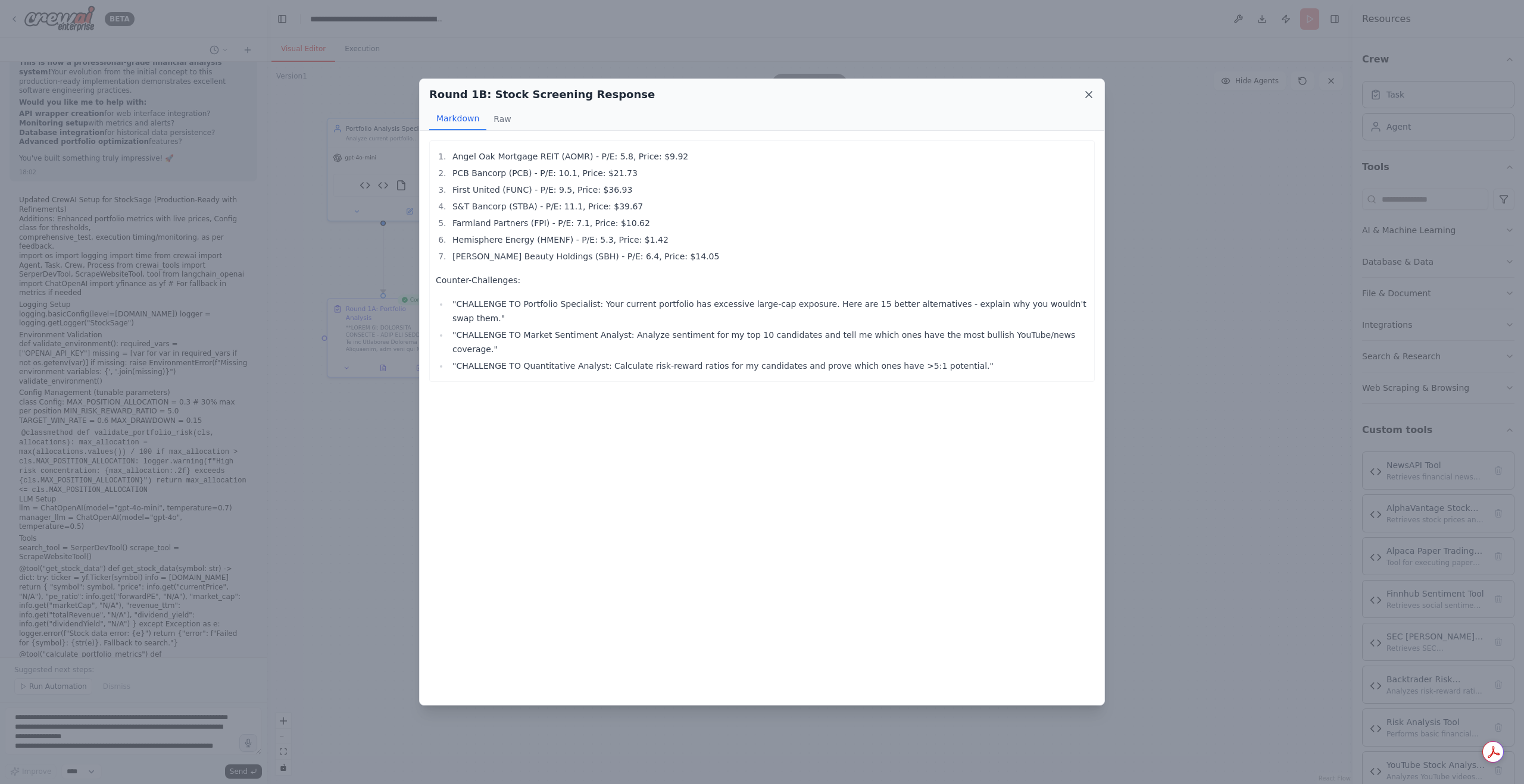
click at [1089, 98] on icon at bounding box center [1089, 94] width 12 height 12
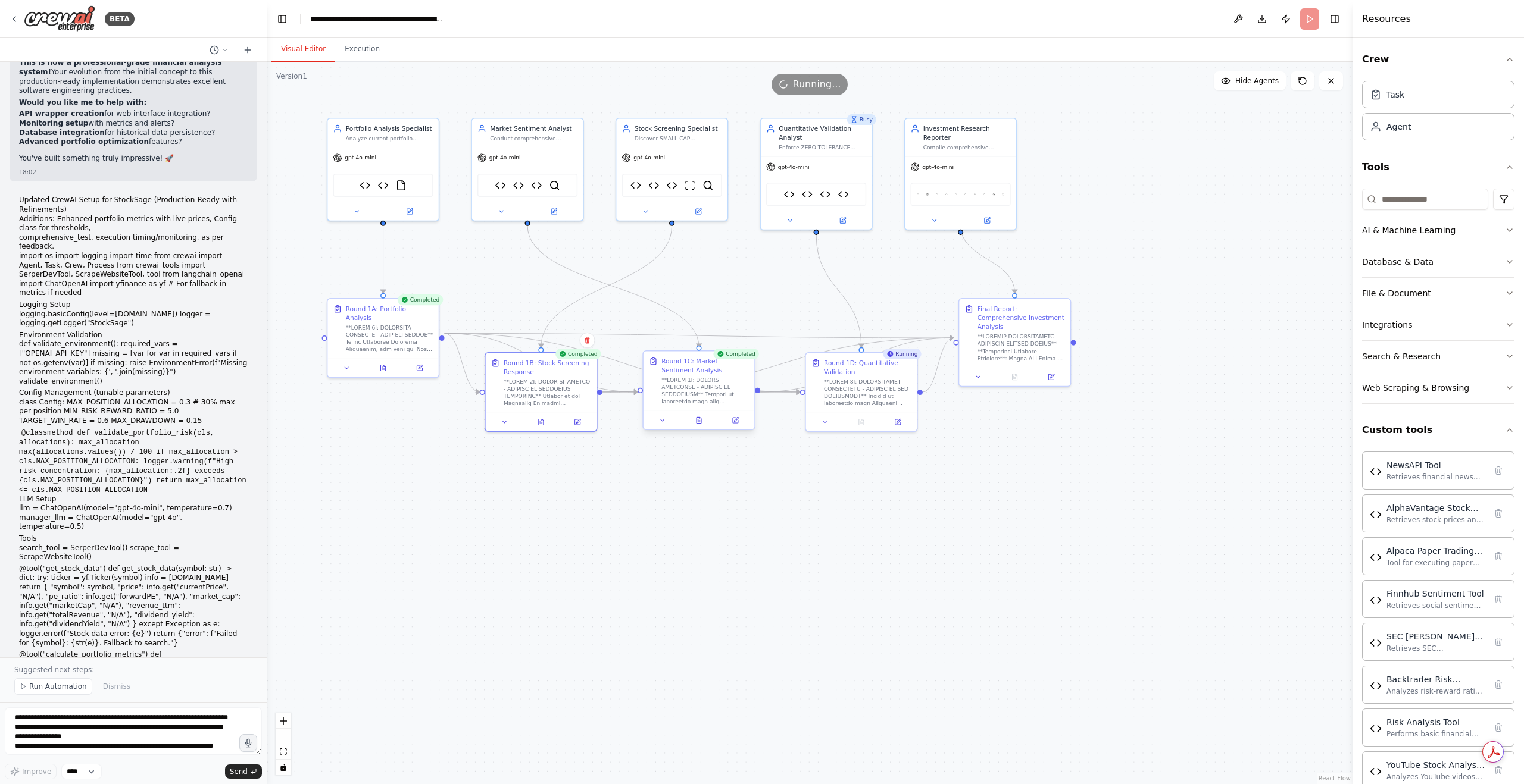
click at [704, 427] on div at bounding box center [699, 420] width 111 height 18
click at [704, 423] on button at bounding box center [699, 420] width 38 height 10
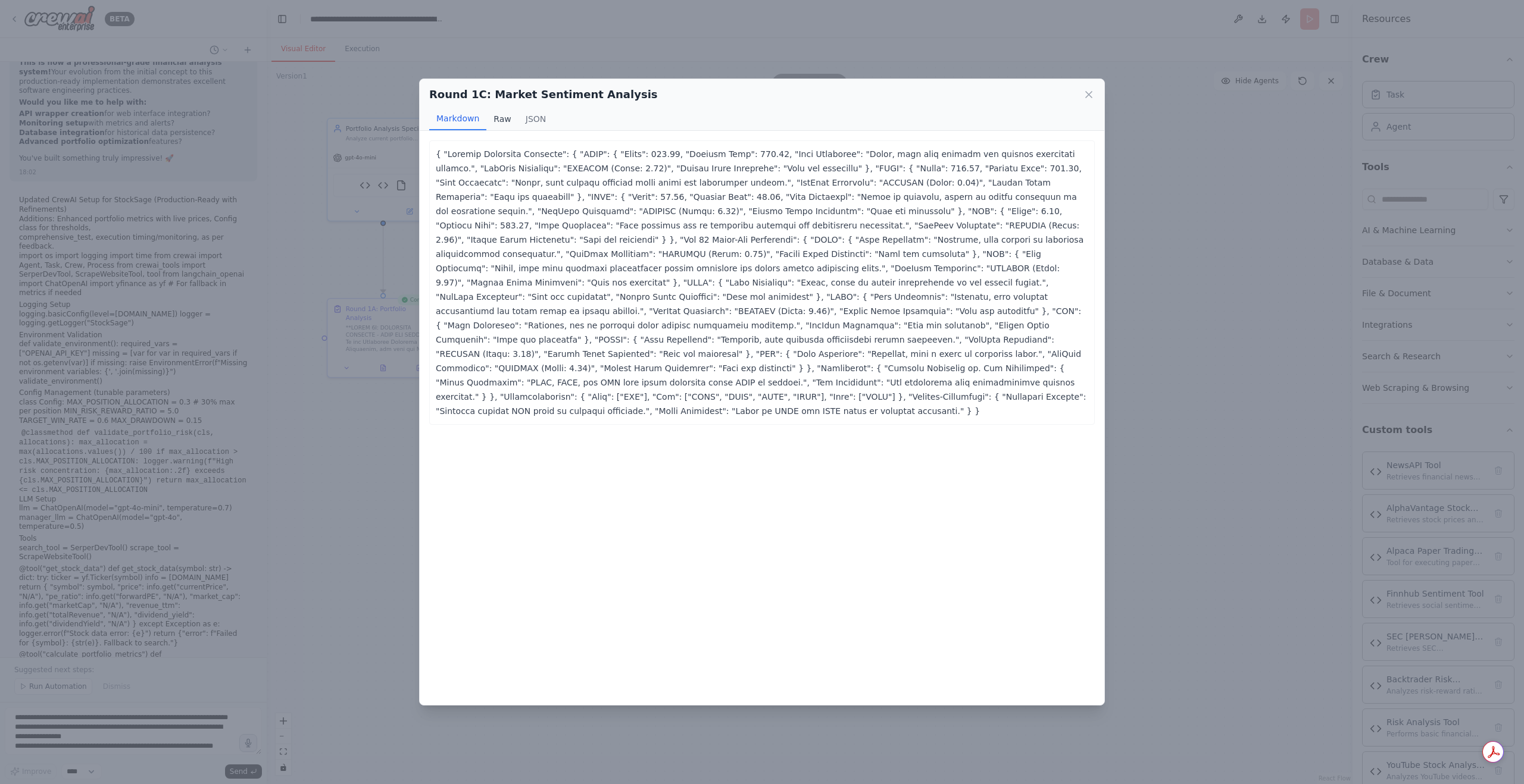
click at [507, 120] on button "Raw" at bounding box center [502, 119] width 31 height 23
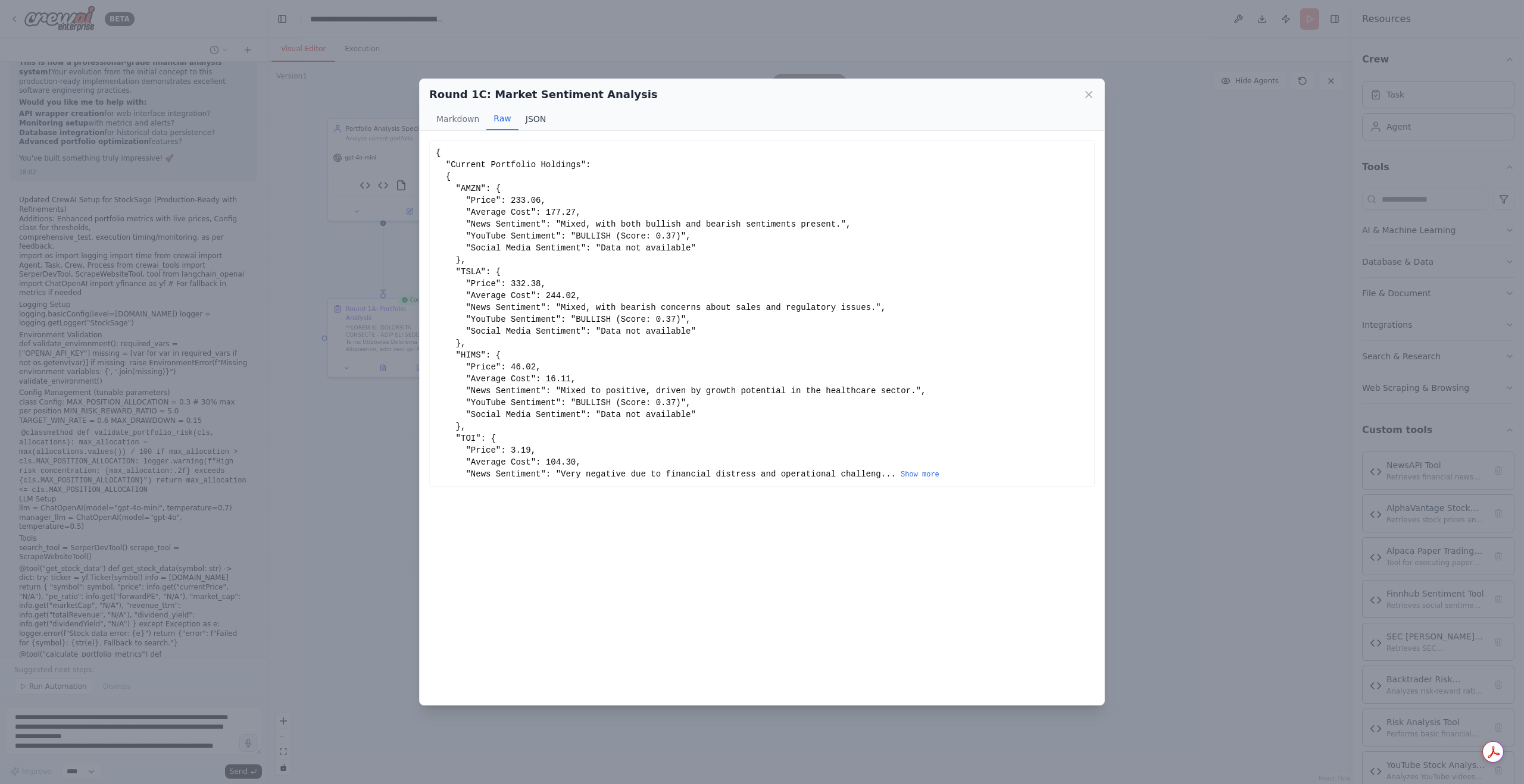
click at [529, 117] on button "JSON" at bounding box center [536, 119] width 35 height 23
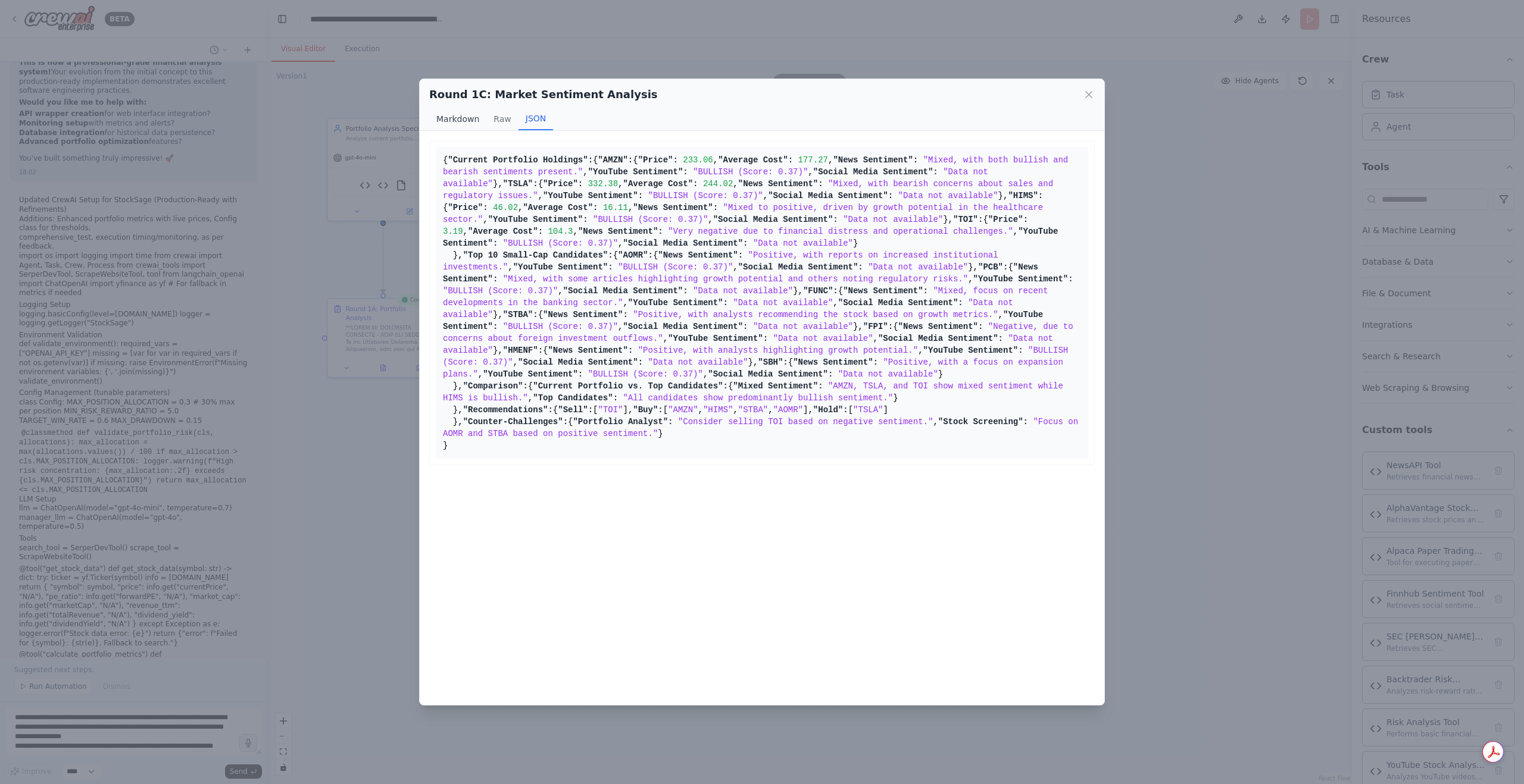
click at [453, 116] on button "Markdown" at bounding box center [457, 119] width 57 height 23
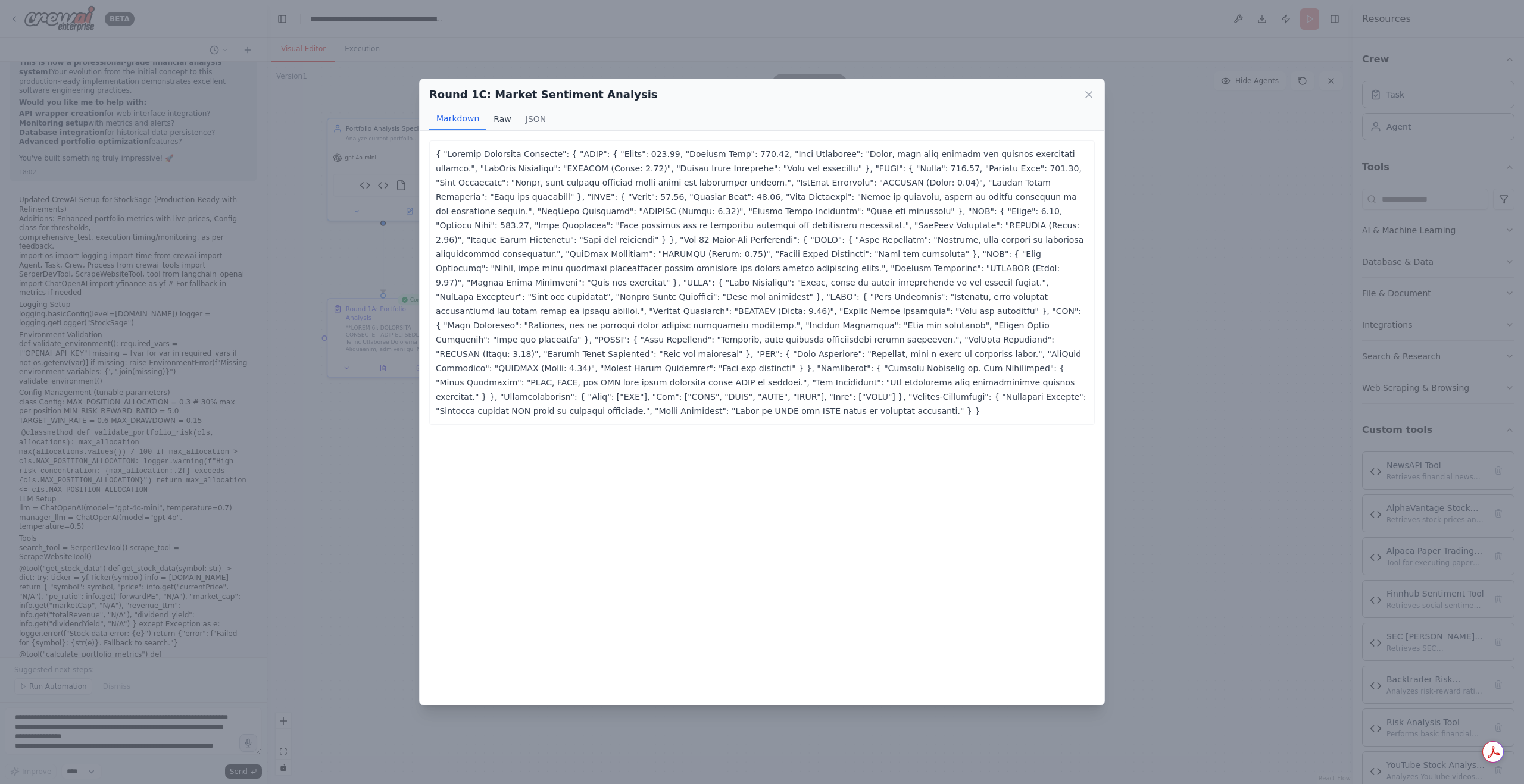
click at [493, 117] on button "Raw" at bounding box center [502, 119] width 31 height 23
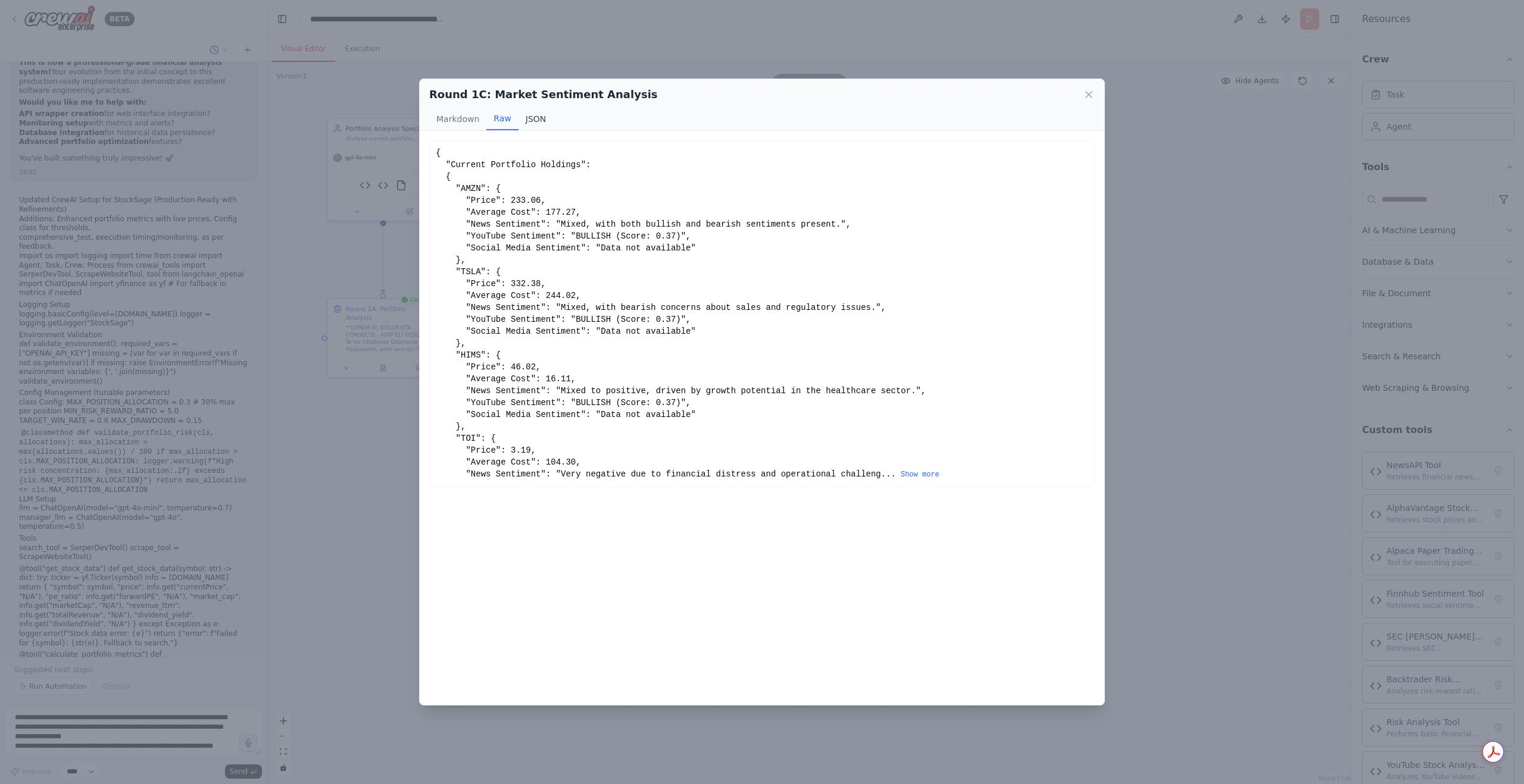
click at [534, 119] on button "JSON" at bounding box center [536, 119] width 35 height 23
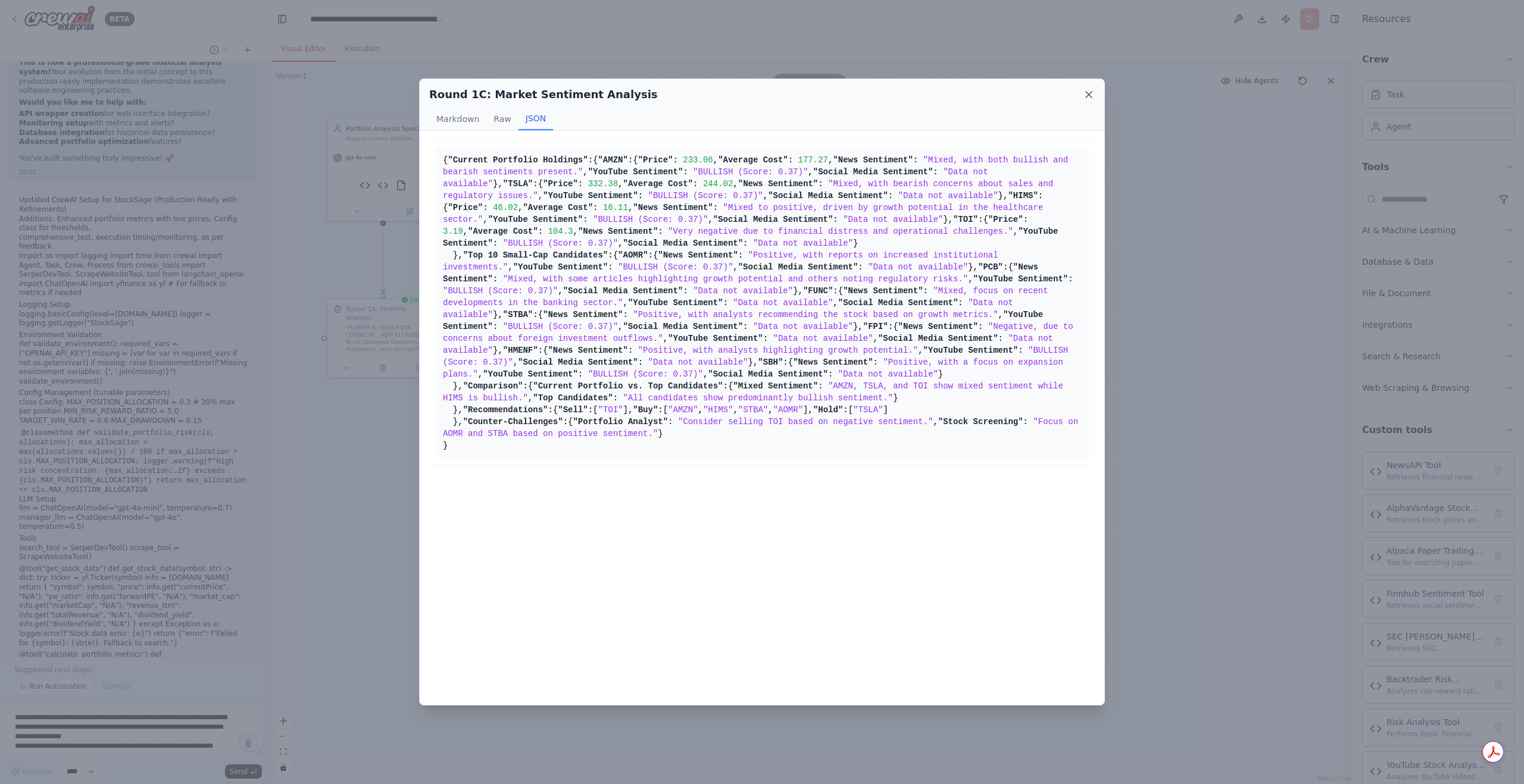
click at [1085, 96] on icon at bounding box center [1089, 94] width 12 height 12
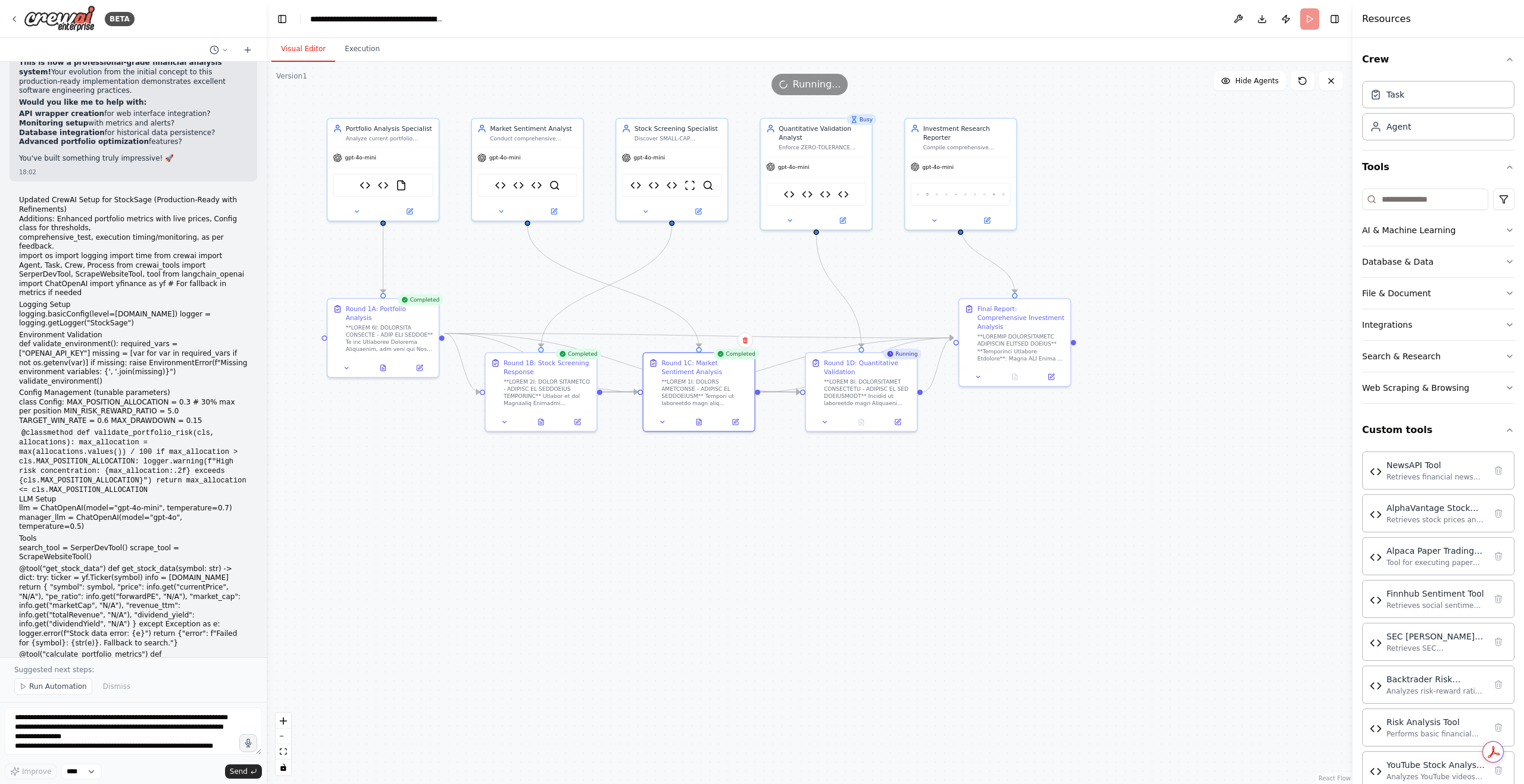
click at [764, 495] on div ".deletable-edge-delete-btn { width: 20px; height: 20px; border: 0px solid #ffff…" at bounding box center [810, 423] width 1086 height 723
click at [867, 425] on button at bounding box center [861, 420] width 38 height 10
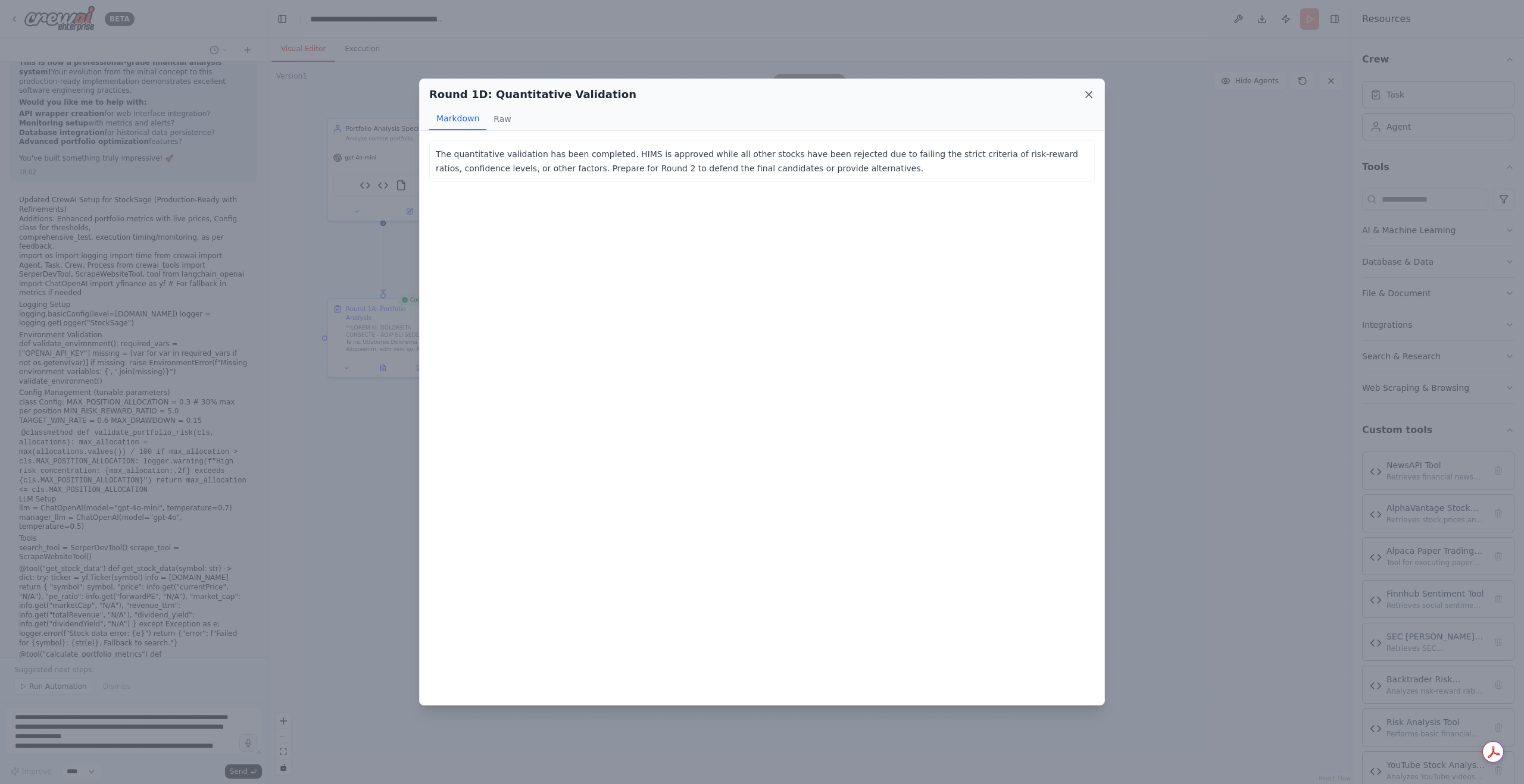
click at [1084, 96] on icon at bounding box center [1089, 94] width 12 height 12
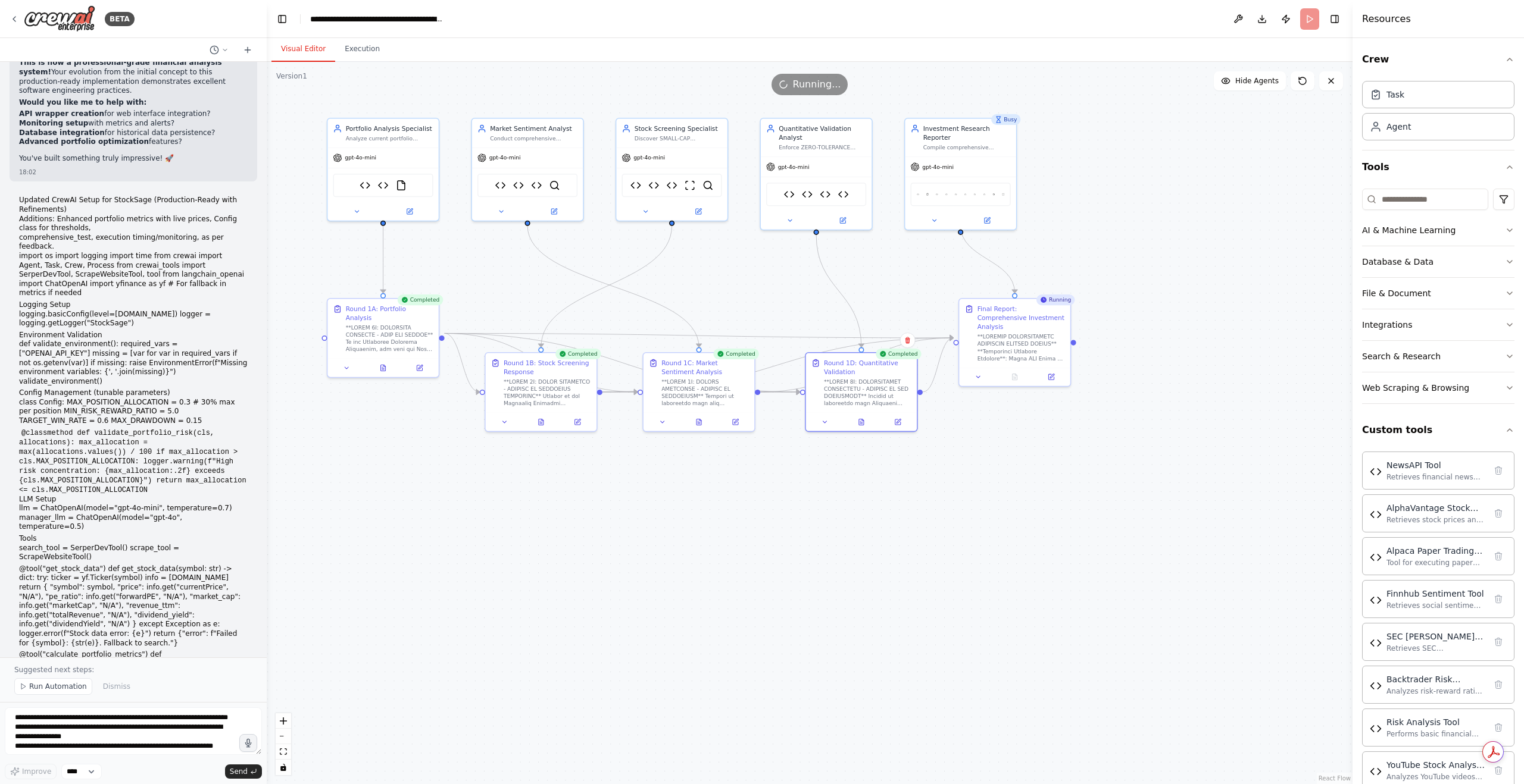
click at [1024, 421] on div ".deletable-edge-delete-btn { width: 20px; height: 20px; border: 0px solid #ffff…" at bounding box center [810, 423] width 1086 height 723
click at [1017, 372] on icon at bounding box center [1015, 375] width 5 height 6
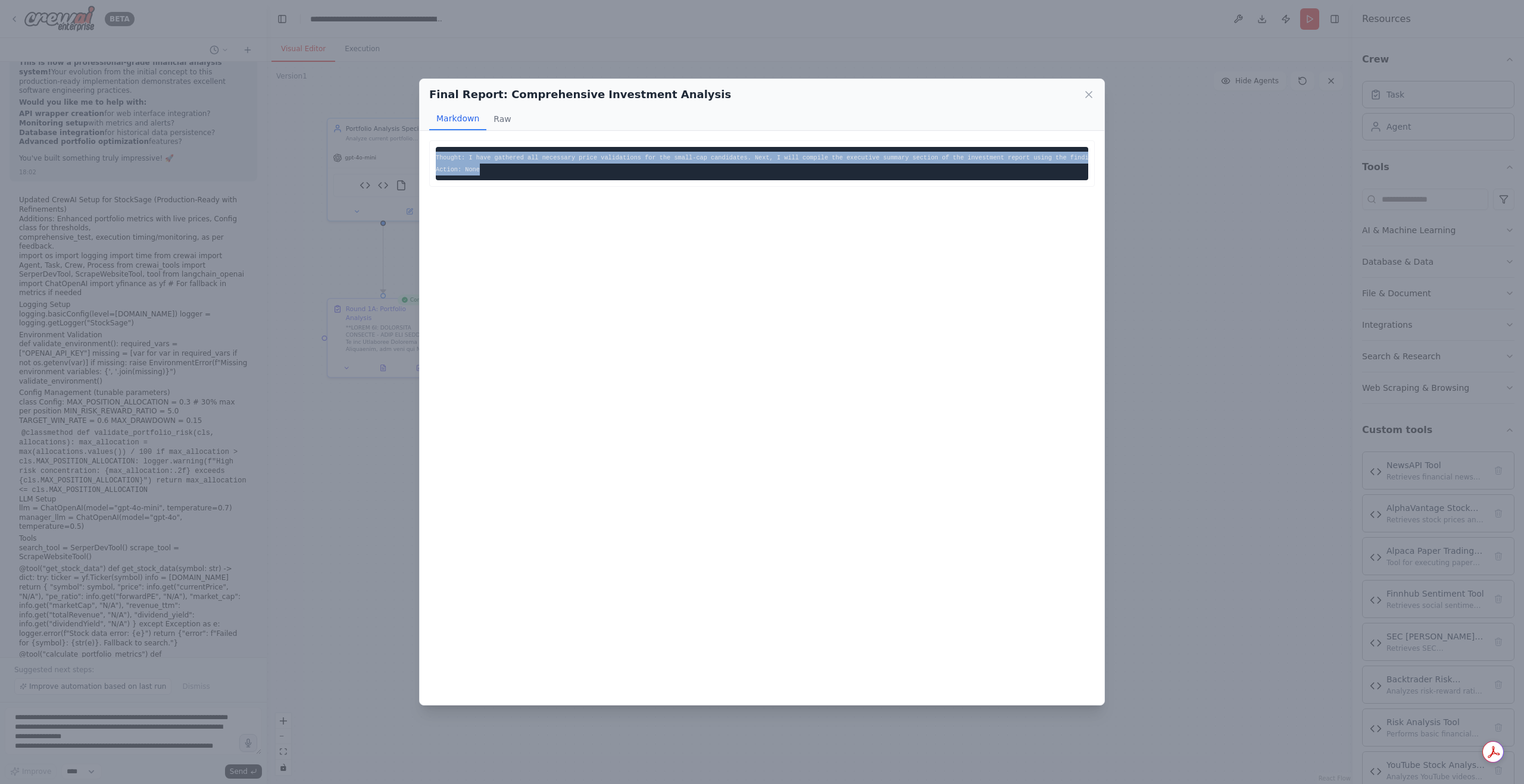
scroll to position [0, 0]
drag, startPoint x: 530, startPoint y: 171, endPoint x: 381, endPoint y: 158, distance: 149.6
click at [381, 158] on div "Final Report: Comprehensive Investment Analysis Markdown Raw Thought: I have ga…" at bounding box center [762, 392] width 1524 height 784
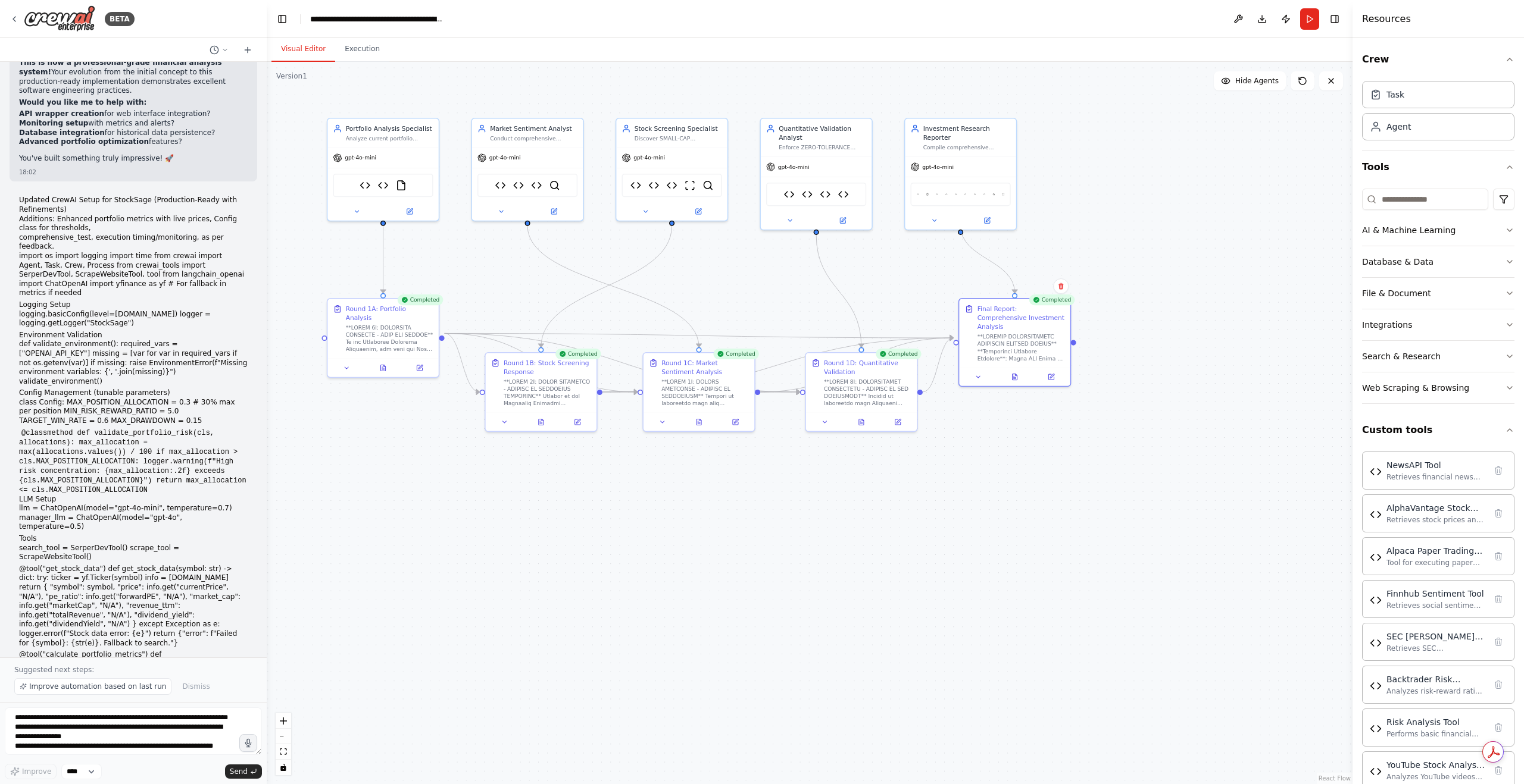
drag, startPoint x: 538, startPoint y: 159, endPoint x: 1052, endPoint y: 459, distance: 595.1
click at [1051, 463] on div ".deletable-edge-delete-btn { width: 20px; height: 20px; border: 0px solid #ffff…" at bounding box center [810, 423] width 1086 height 723
click at [1024, 373] on div at bounding box center [1015, 377] width 111 height 18
click at [1021, 371] on button at bounding box center [1015, 376] width 38 height 10
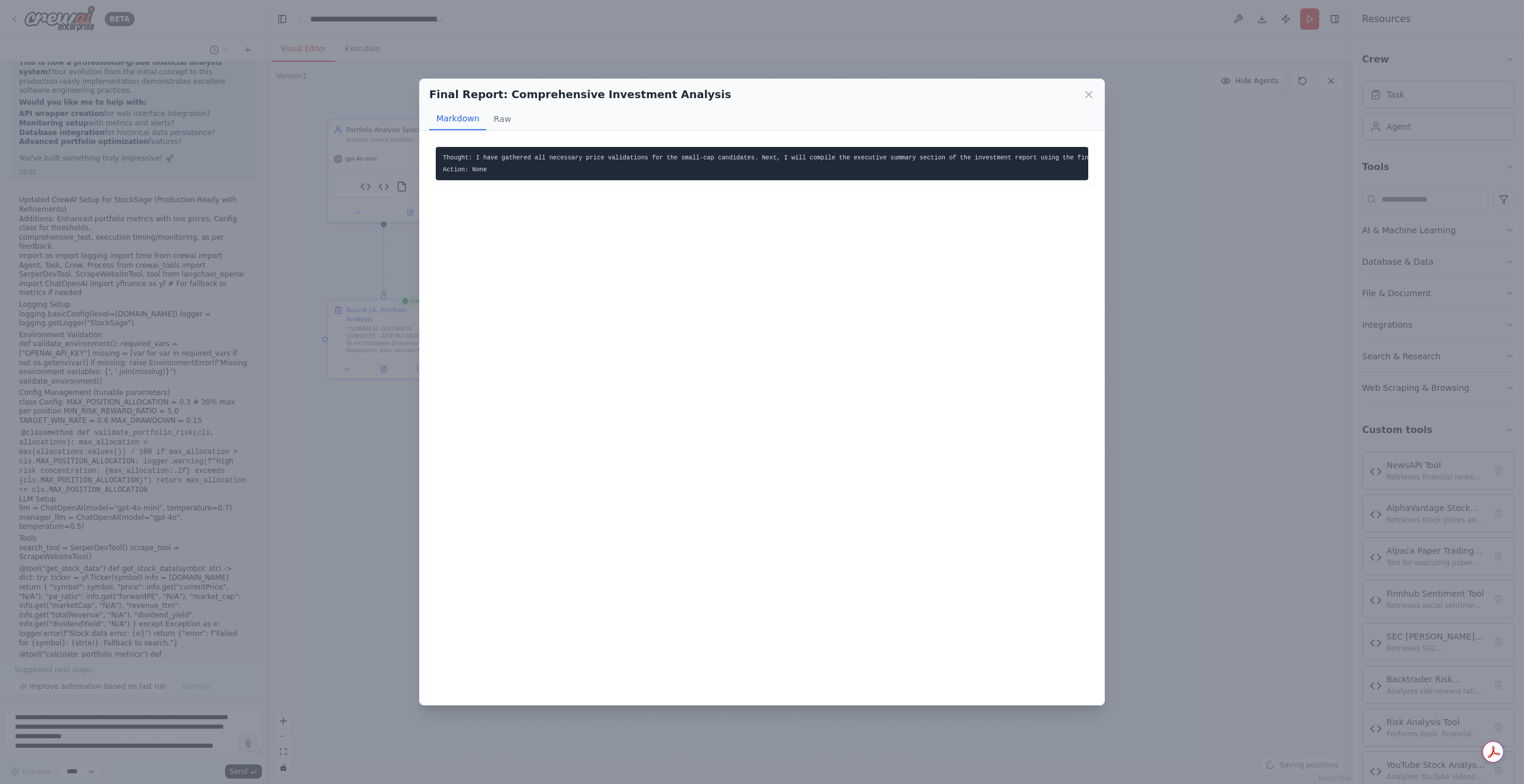
drag, startPoint x: 520, startPoint y: 159, endPoint x: 489, endPoint y: 170, distance: 32.9
click at [489, 170] on pre "Thought: I have gathered all necessary price validations for the small-cap cand…" at bounding box center [762, 163] width 652 height 33
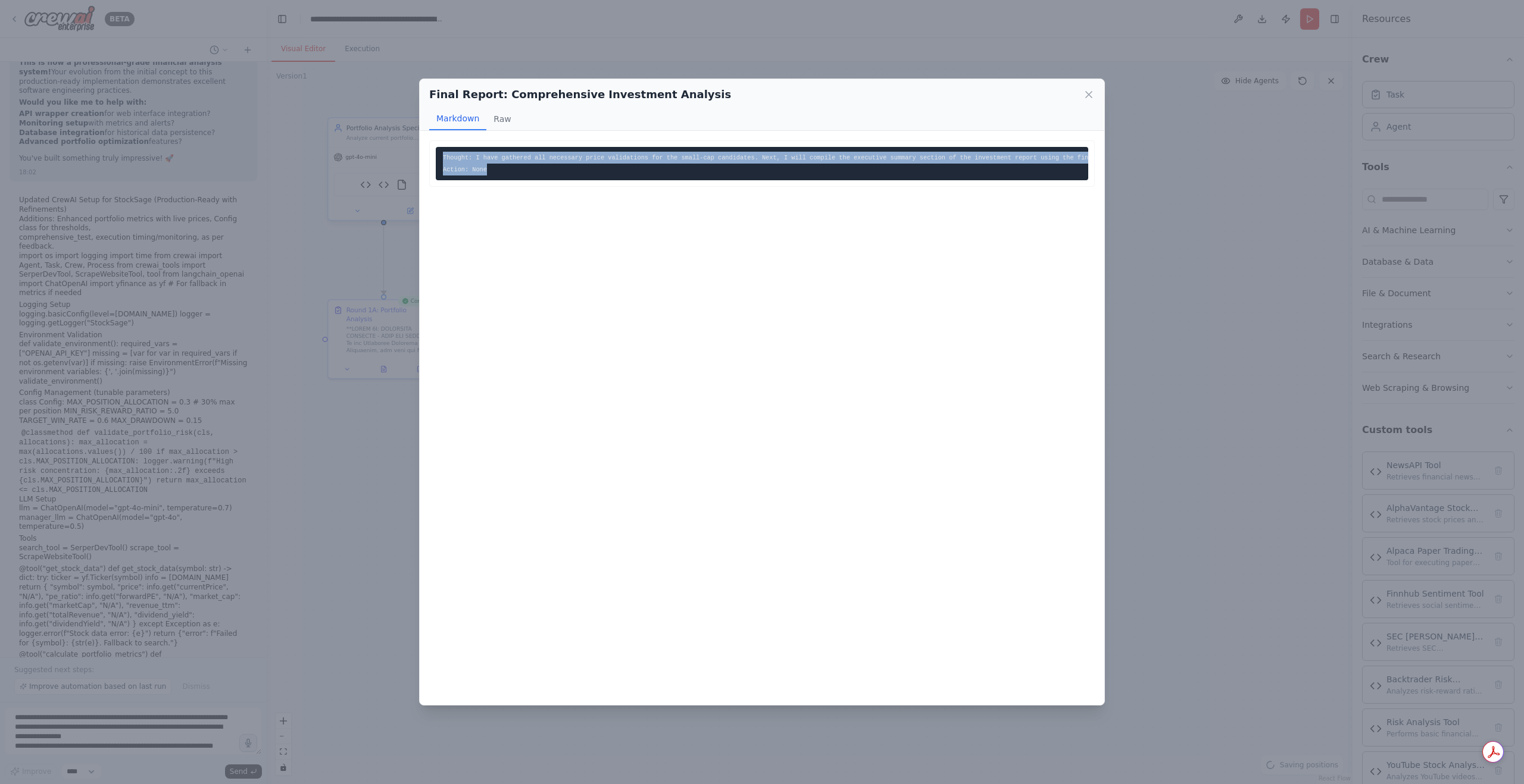
drag, startPoint x: 508, startPoint y: 168, endPoint x: 413, endPoint y: 157, distance: 95.6
click at [413, 157] on div "Final Report: Comprehensive Investment Analysis Markdown Raw Thought: I have ga…" at bounding box center [762, 392] width 1524 height 784
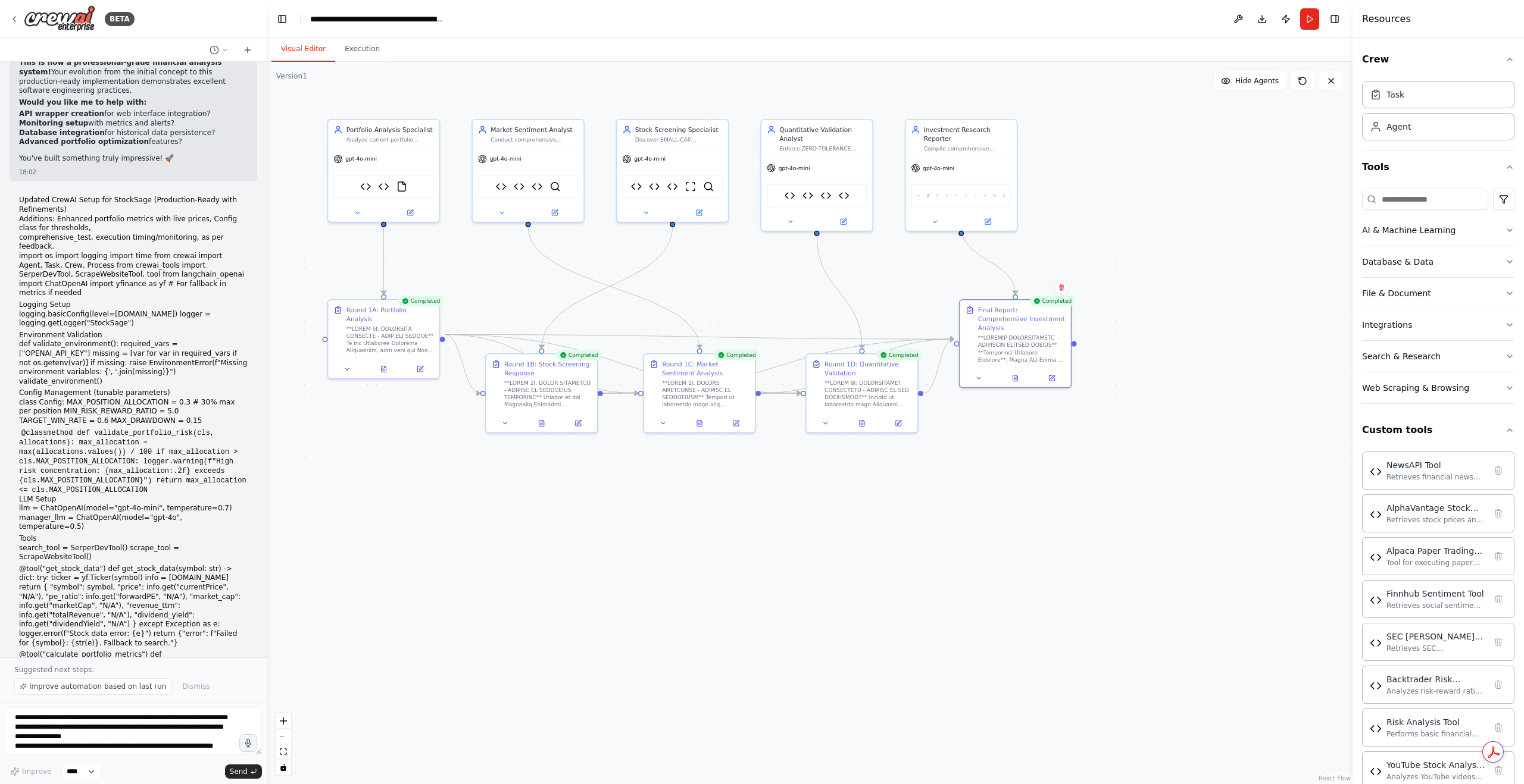
drag, startPoint x: 455, startPoint y: 157, endPoint x: 989, endPoint y: 415, distance: 593.1
click at [985, 460] on div ".deletable-edge-delete-btn { width: 20px; height: 20px; border: 0px solid #ffff…" at bounding box center [810, 423] width 1086 height 723
click at [1013, 374] on div at bounding box center [1016, 377] width 111 height 18
click at [1019, 374] on icon at bounding box center [1016, 378] width 7 height 7
click at [1013, 374] on div at bounding box center [1016, 377] width 111 height 18
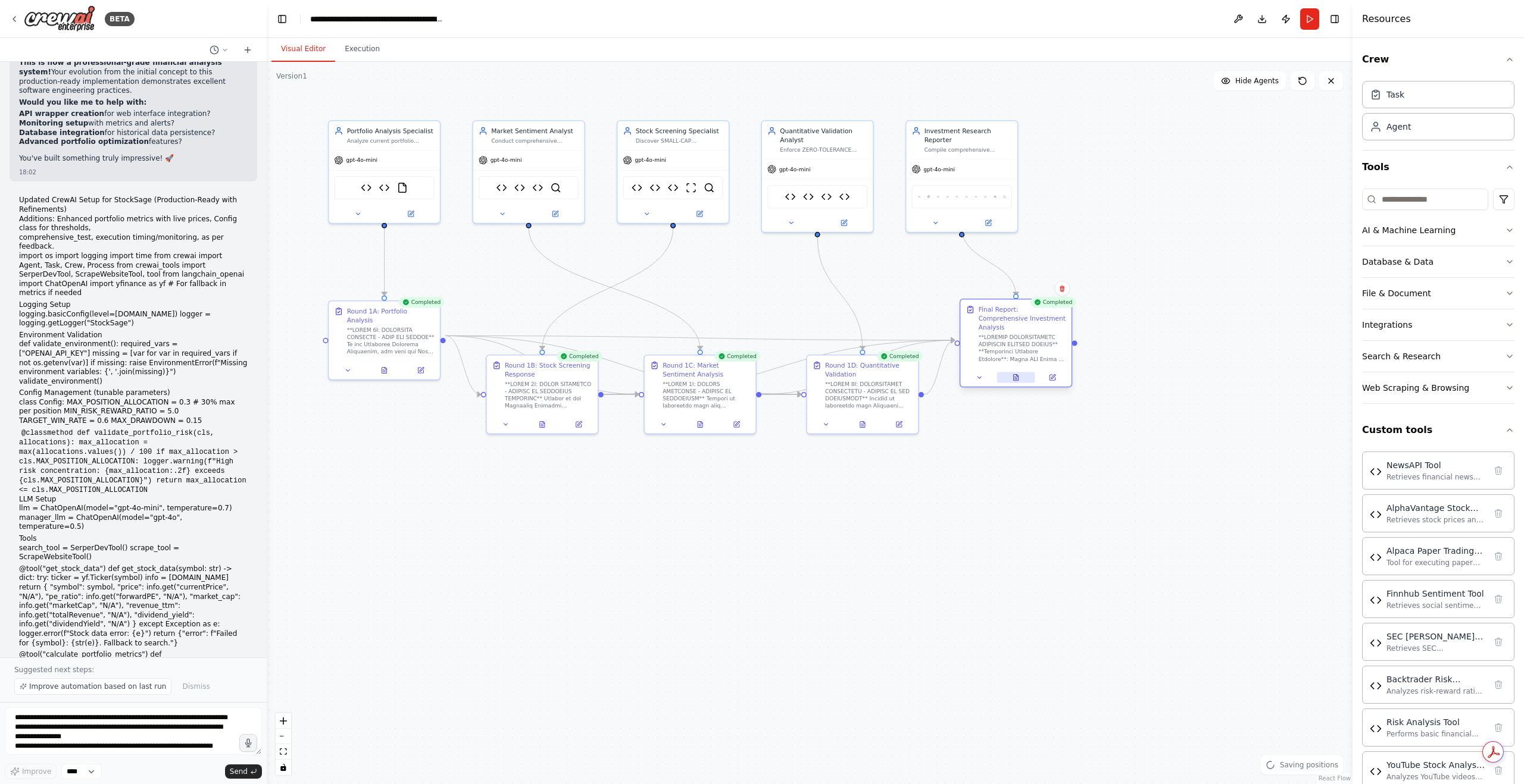
click at [1016, 374] on icon at bounding box center [1016, 378] width 7 height 7
click at [1018, 374] on icon at bounding box center [1016, 378] width 7 height 7
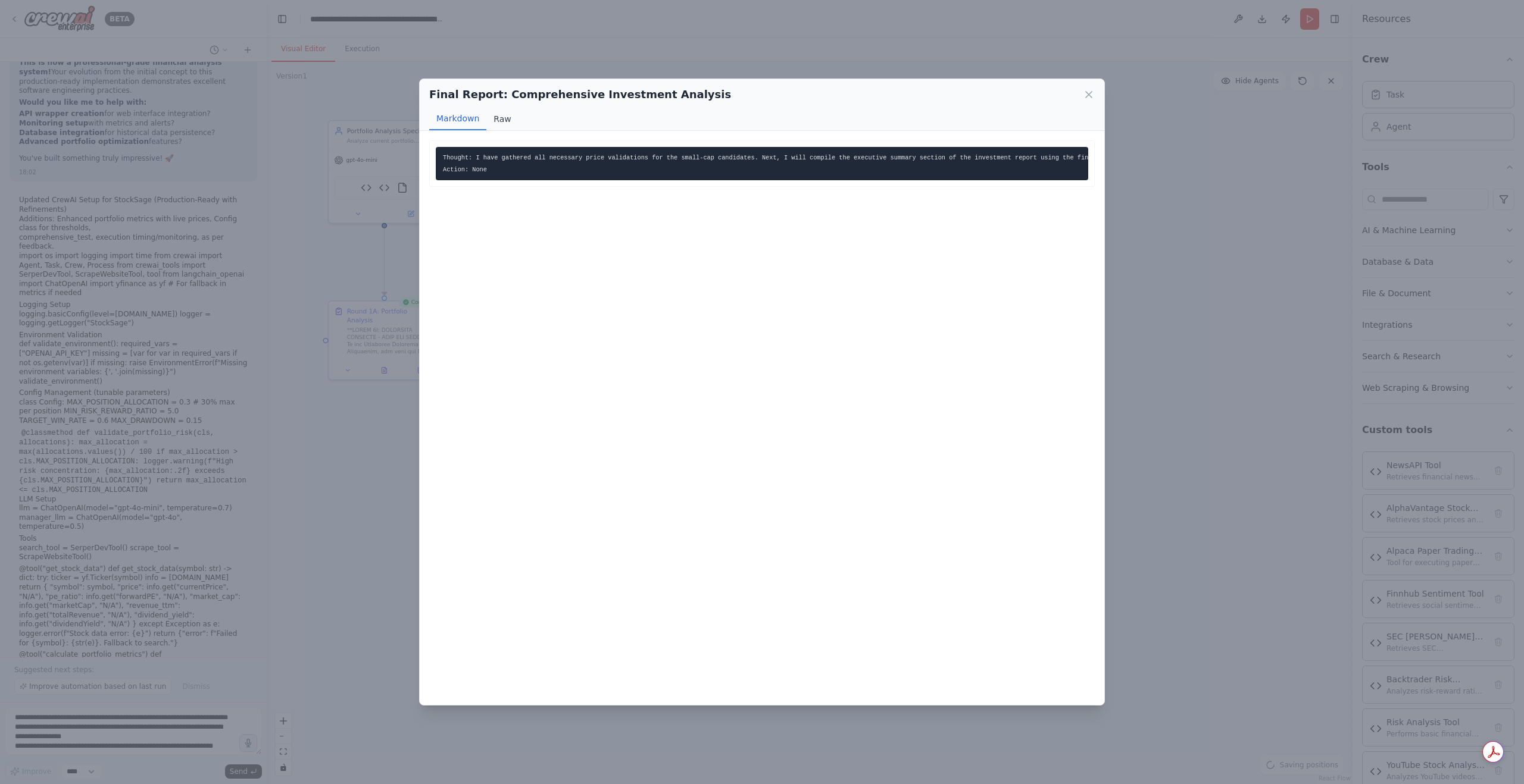
click at [504, 123] on button "Raw" at bounding box center [502, 119] width 31 height 23
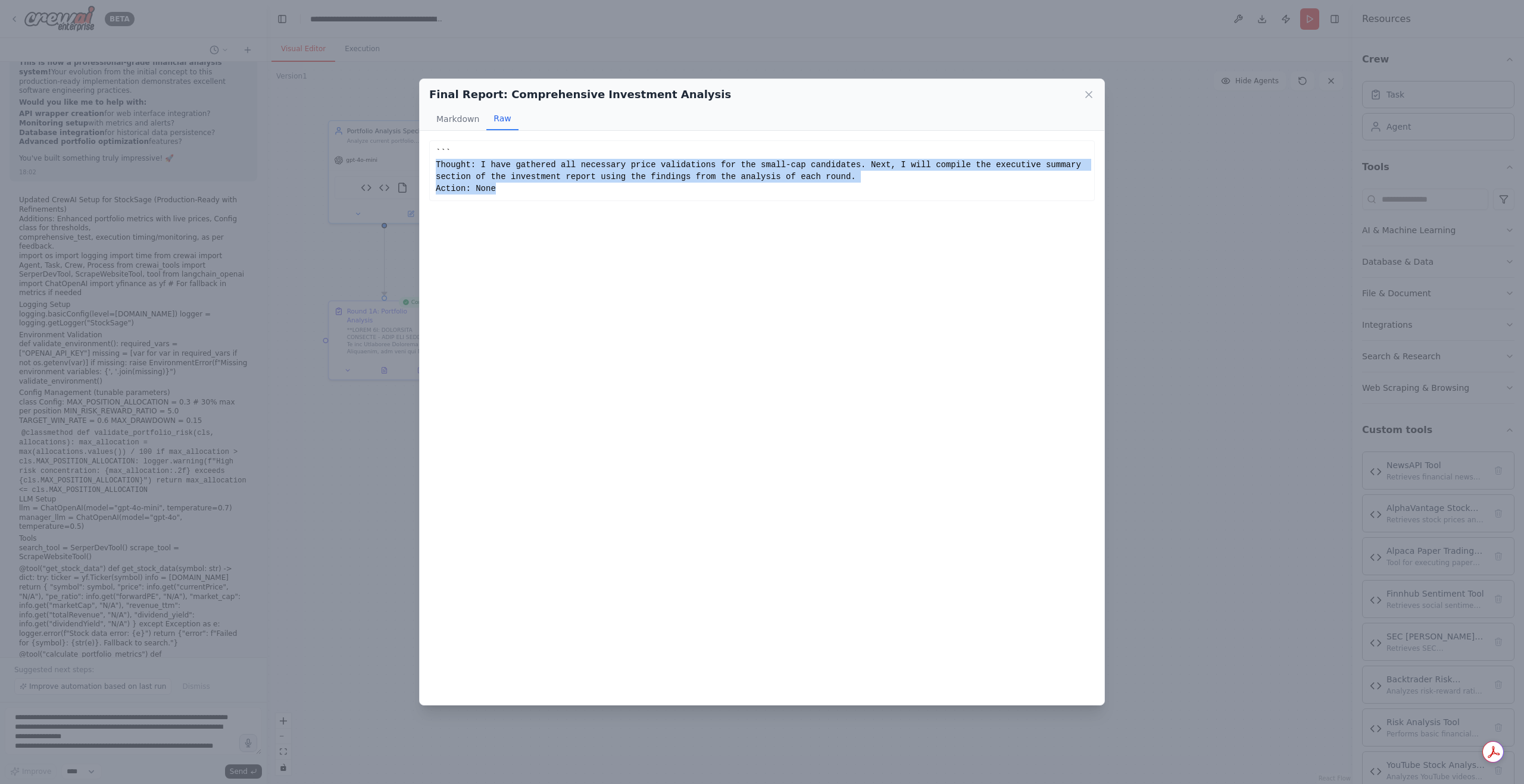
drag, startPoint x: 499, startPoint y: 193, endPoint x: 430, endPoint y: 169, distance: 73.1
click at [430, 169] on div "``` Thought: I have gathered all necessary price validations for the small-cap …" at bounding box center [762, 171] width 666 height 61
copy div "Thought: I have gathered all necessary price validations for the small-cap cand…"
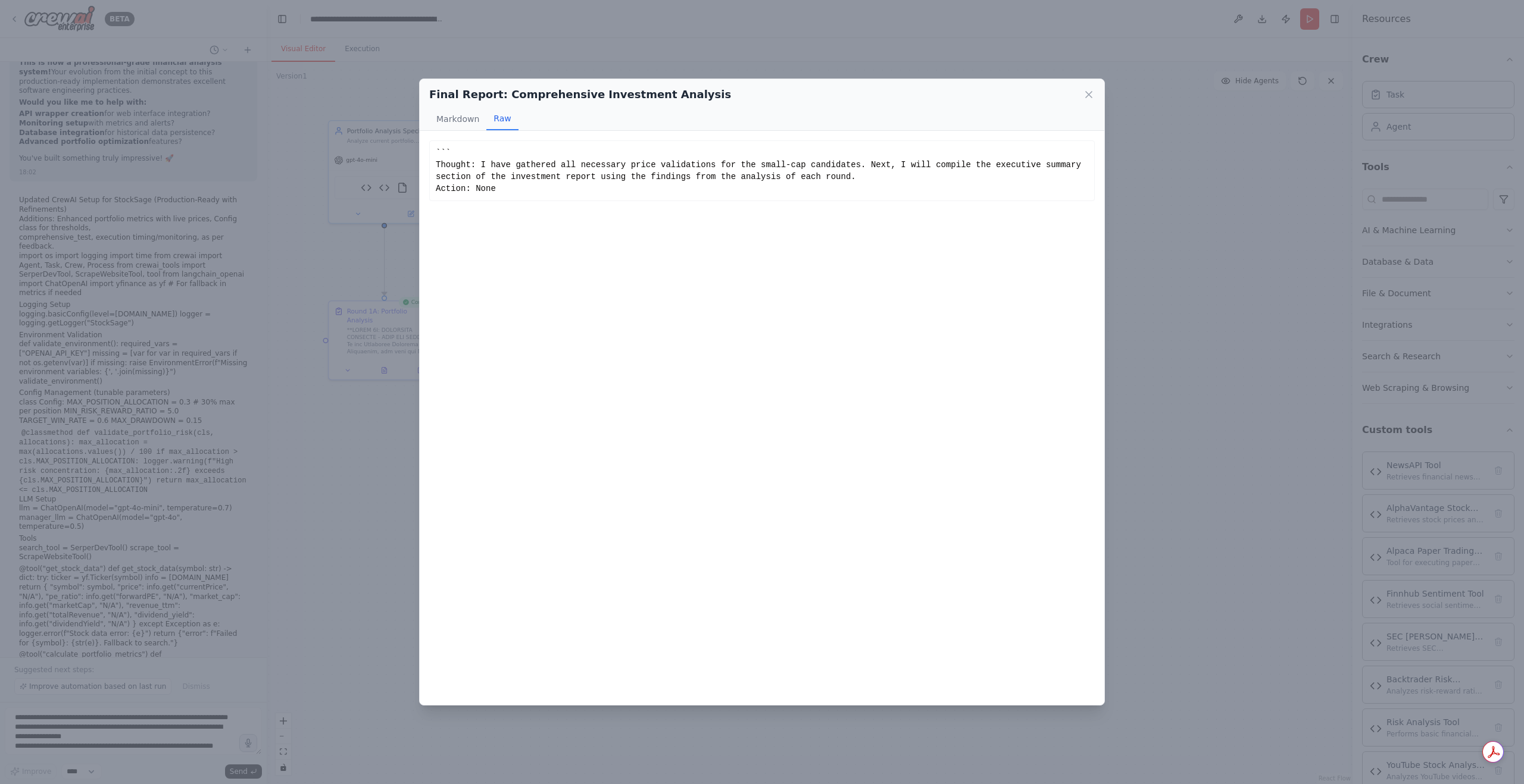
click at [1100, 92] on div "Final Report: Comprehensive Investment Analysis Markdown Raw" at bounding box center [762, 105] width 685 height 52
click at [1095, 94] on div "Final Report: Comprehensive Investment Analysis Markdown Raw" at bounding box center [762, 105] width 685 height 52
click at [1091, 94] on icon at bounding box center [1089, 94] width 12 height 12
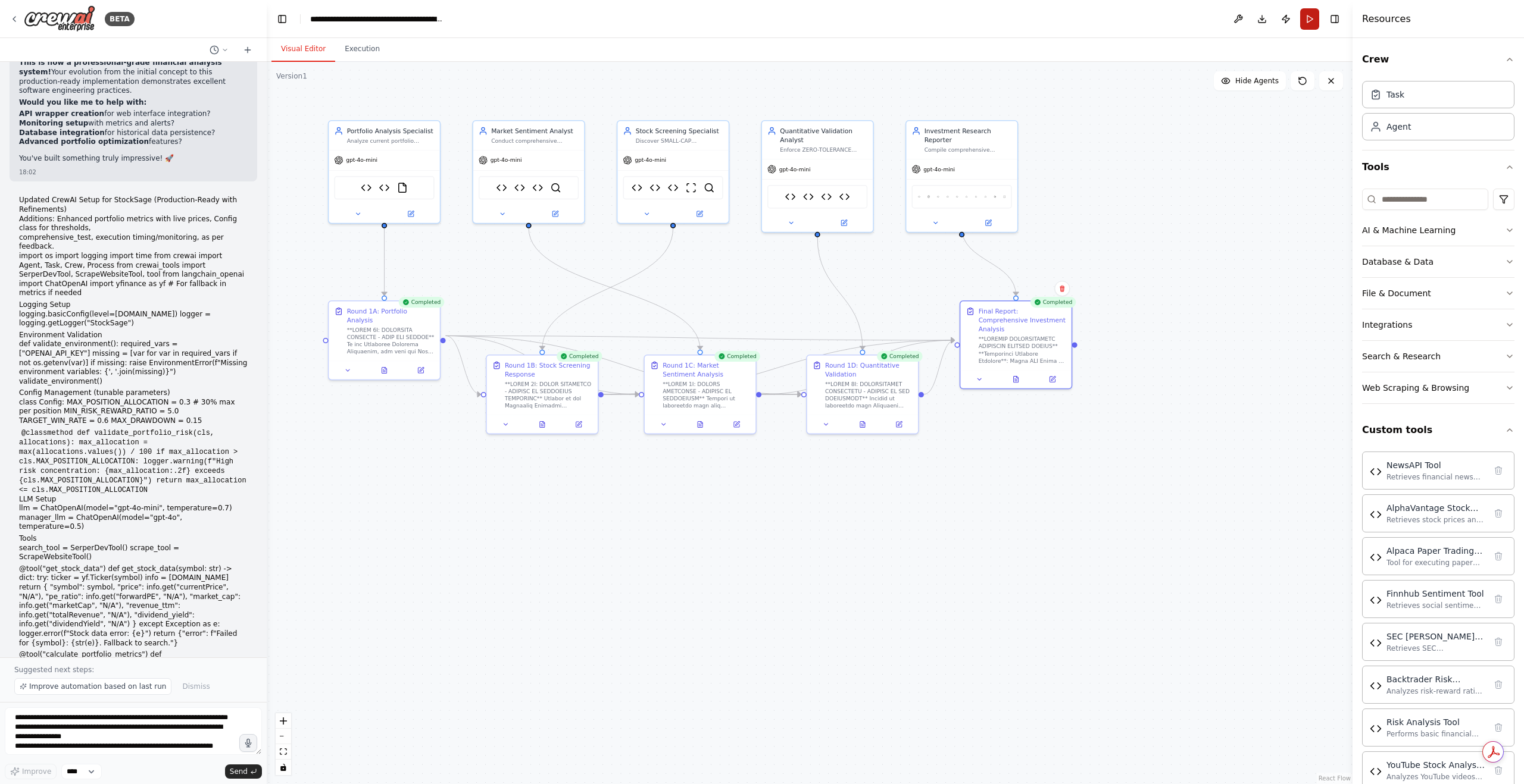
click at [1305, 22] on button "Run" at bounding box center [1309, 19] width 19 height 22
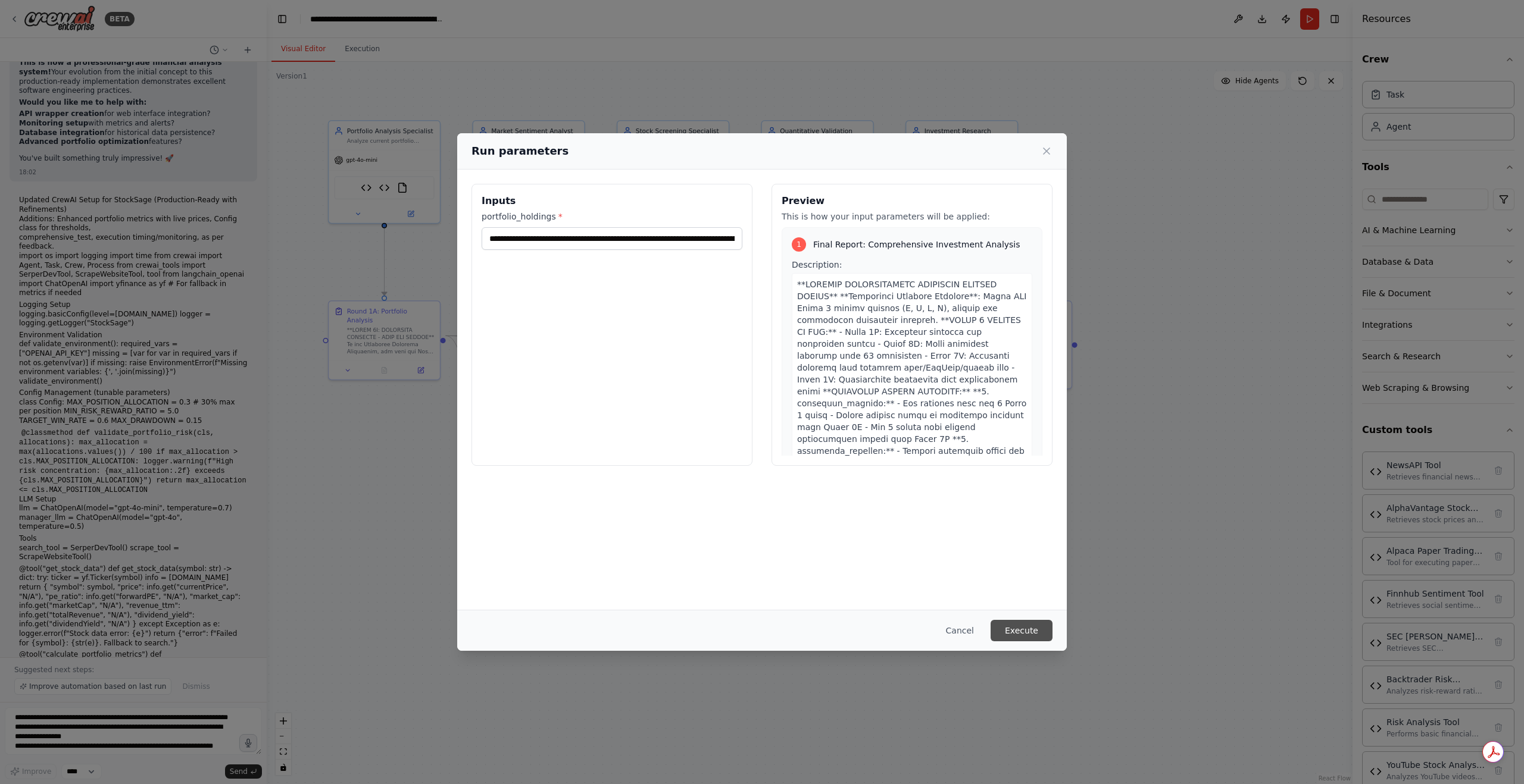
click at [1019, 621] on button "Execute" at bounding box center [1022, 630] width 62 height 22
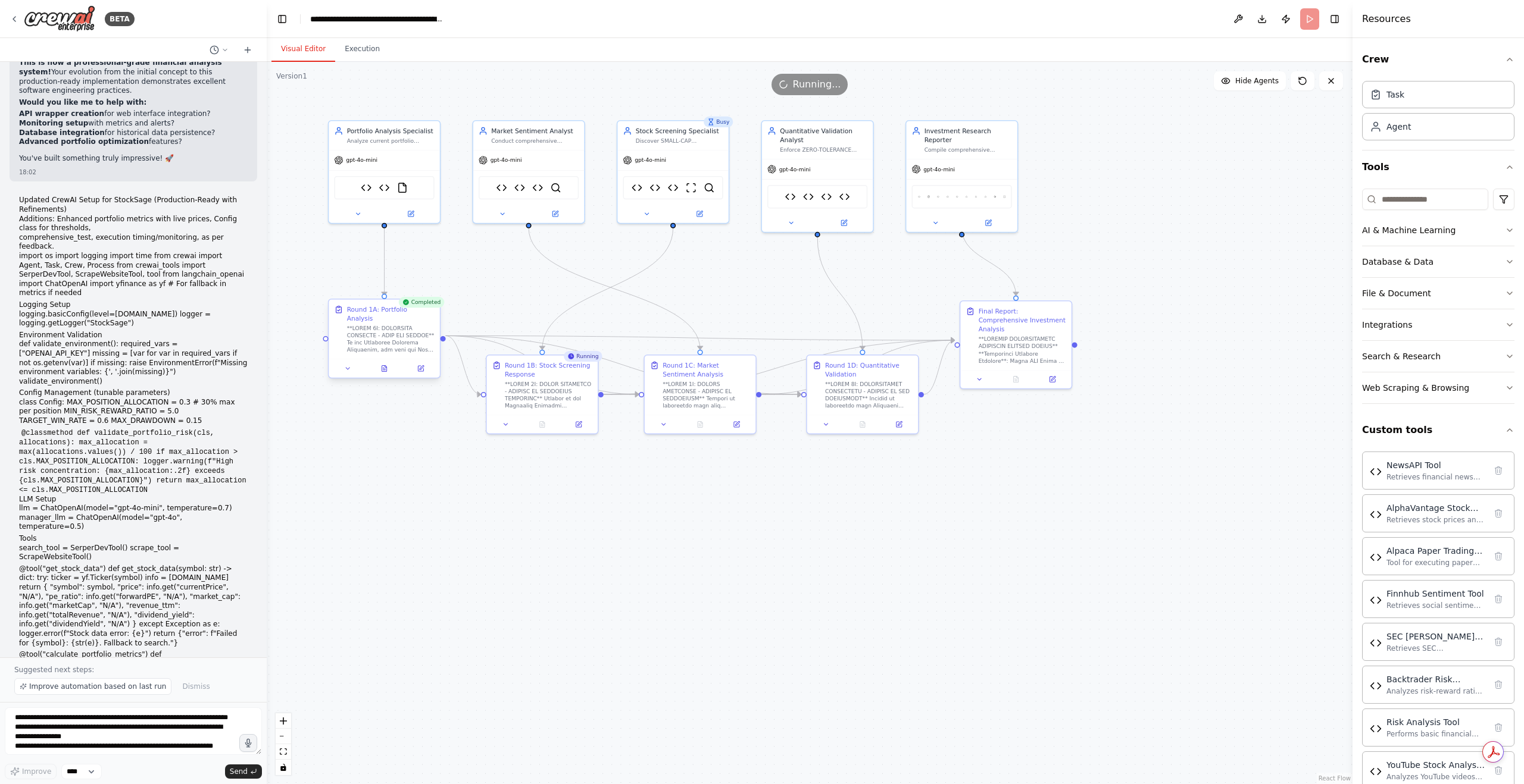
click at [390, 366] on div at bounding box center [384, 369] width 111 height 18
click at [387, 365] on icon at bounding box center [384, 369] width 7 height 7
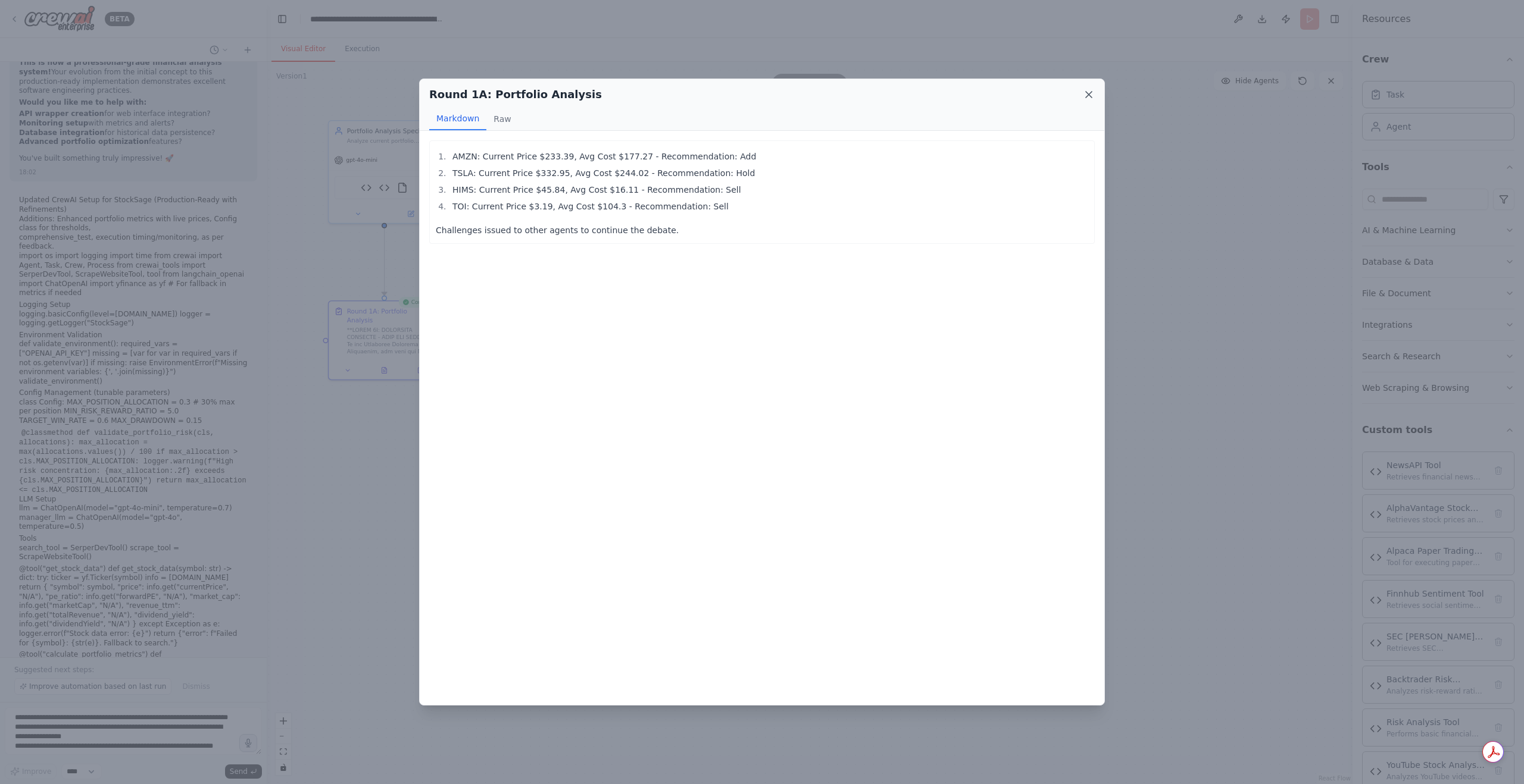
click at [1084, 92] on icon at bounding box center [1089, 94] width 12 height 12
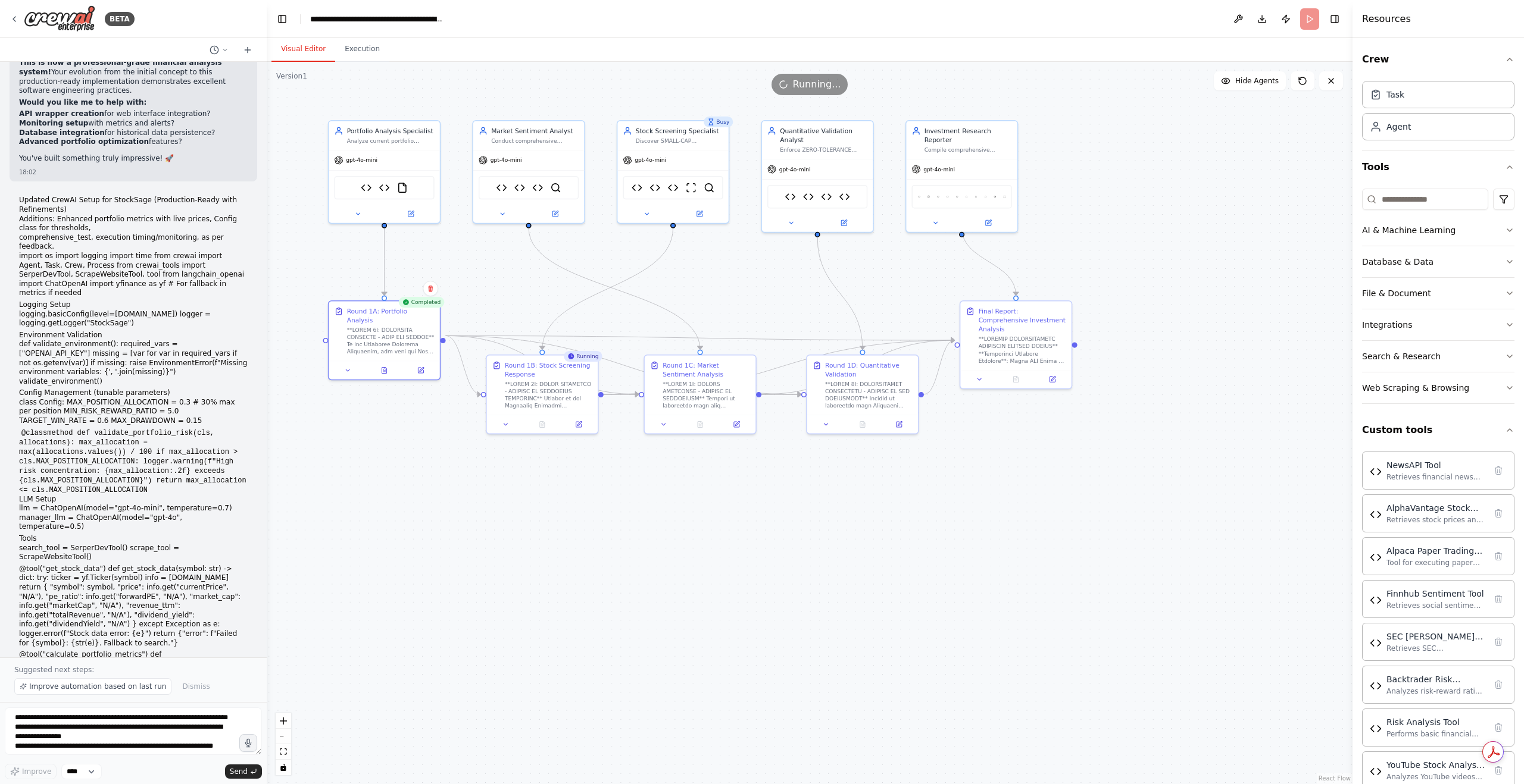
click at [677, 559] on div ".deletable-edge-delete-btn { width: 20px; height: 20px; border: 0px solid #ffff…" at bounding box center [810, 423] width 1086 height 723
